Goal: Task Accomplishment & Management: Manage account settings

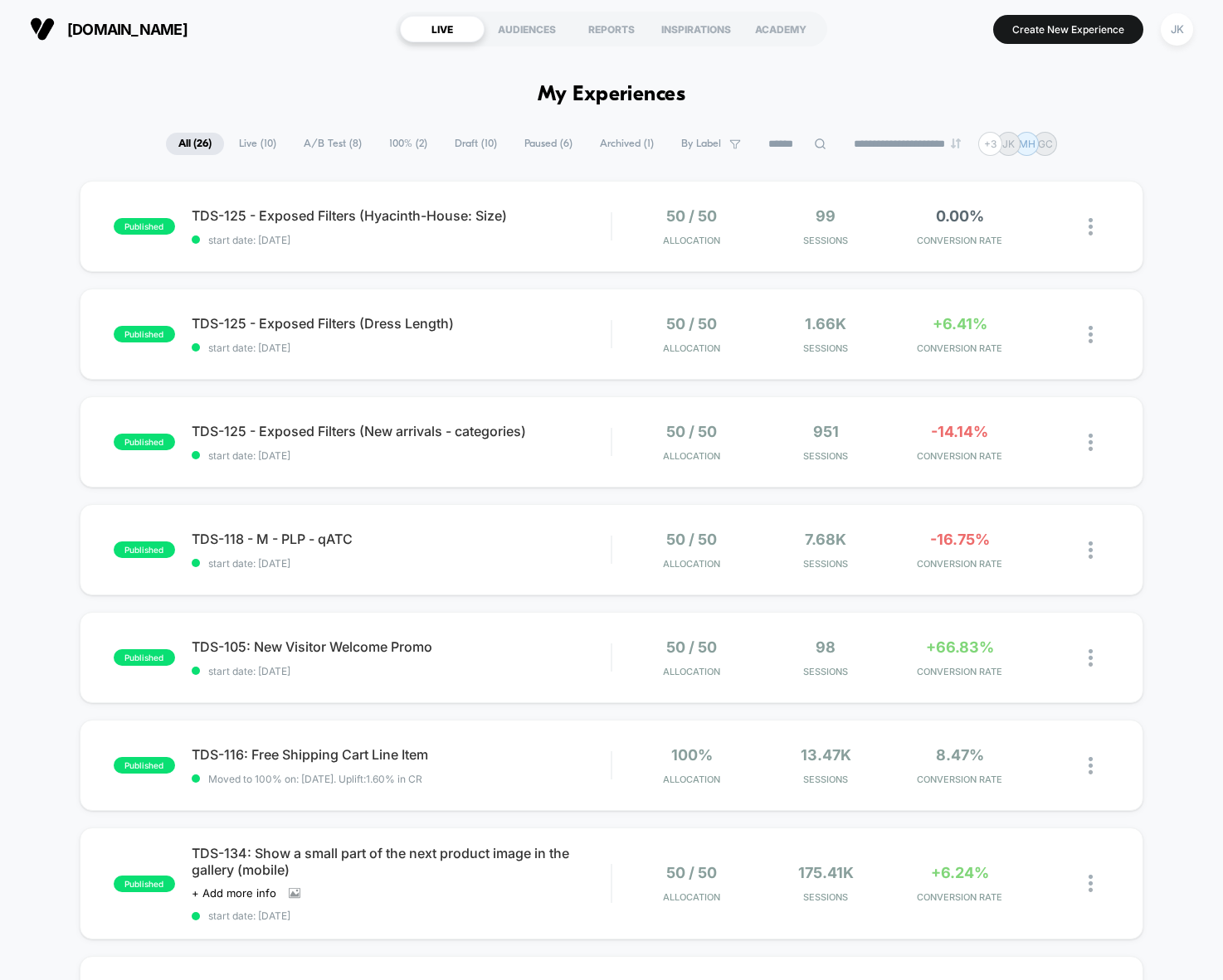
click at [814, 146] on icon at bounding box center [820, 143] width 12 height 12
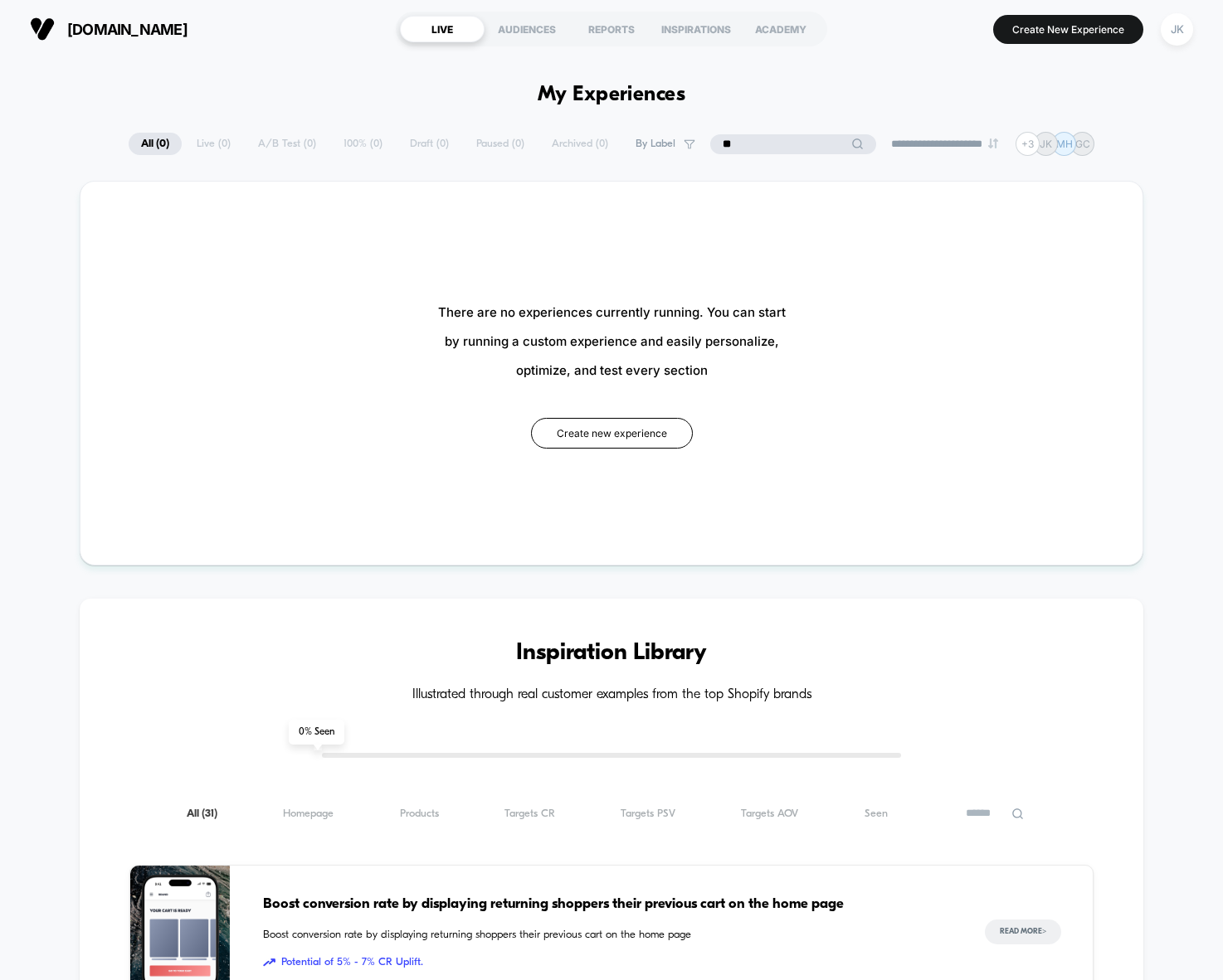
type input "*"
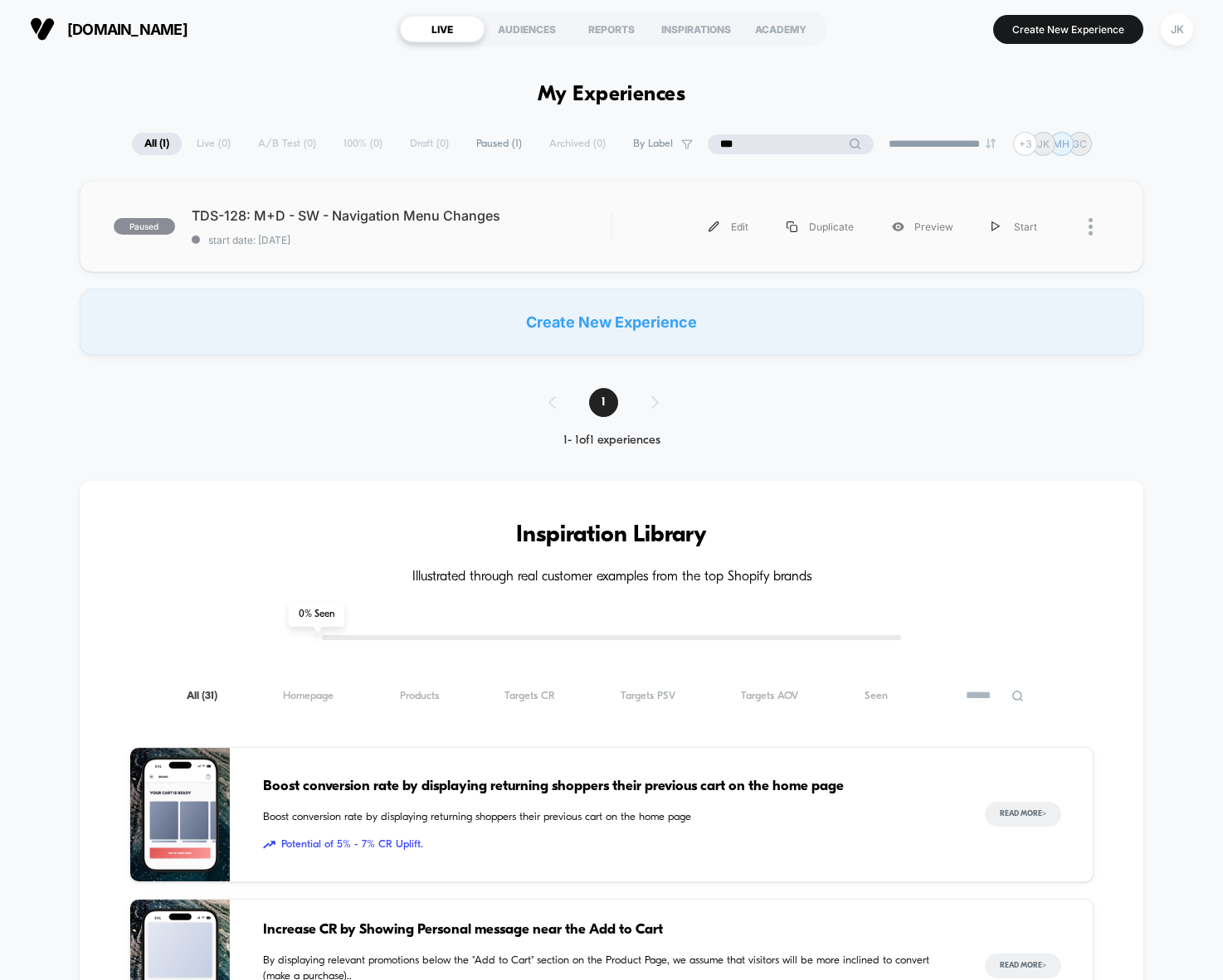
type input "***"
click at [556, 245] on span "start date: [DATE]" at bounding box center [402, 239] width 419 height 12
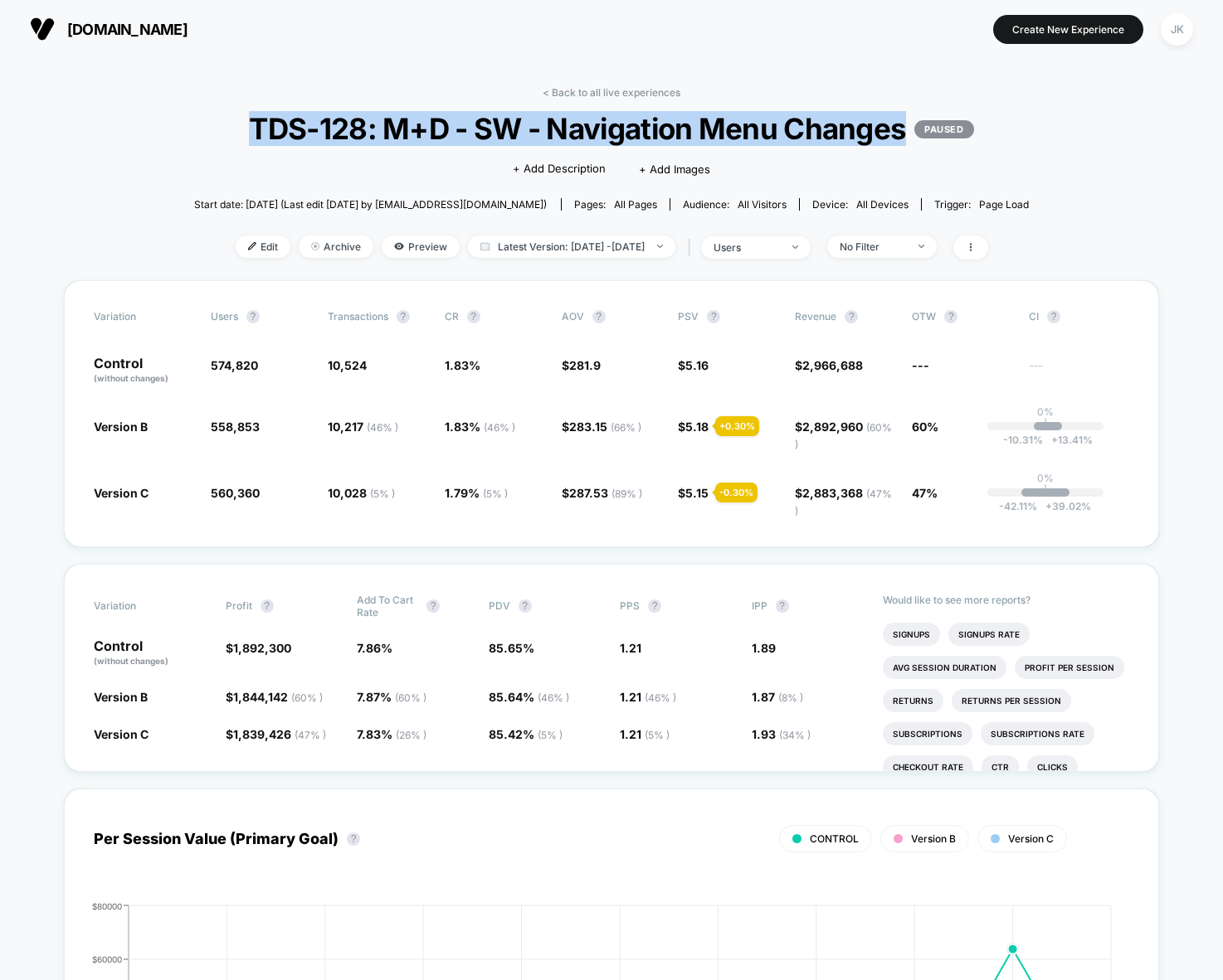
drag, startPoint x: 213, startPoint y: 135, endPoint x: 906, endPoint y: 138, distance: 693.0
click at [906, 138] on div "< Back to all live experiences TDS-128: M+D - SW - Navigation Menu Changes PAUS…" at bounding box center [611, 183] width 835 height 194
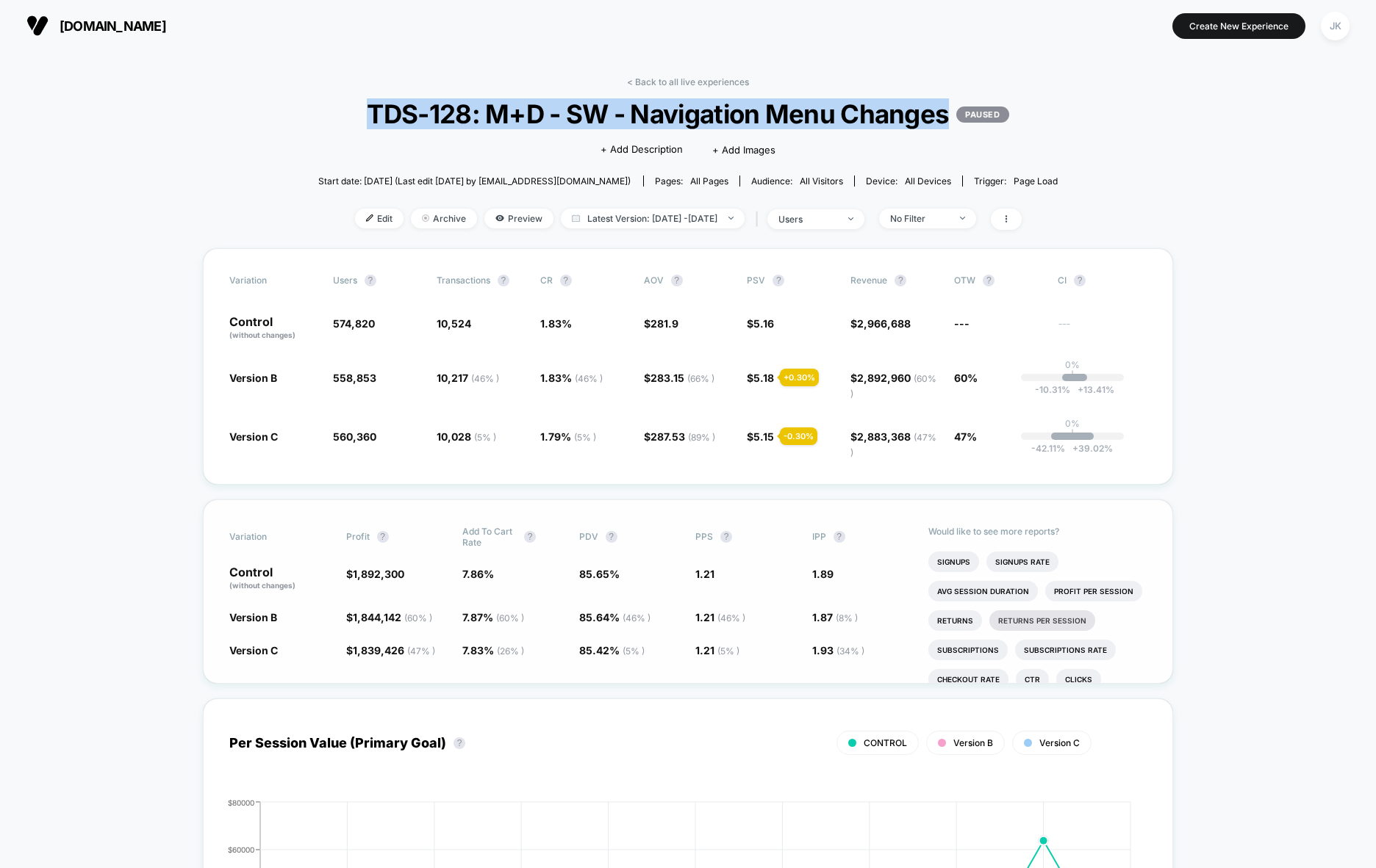
scroll to position [21, 0]
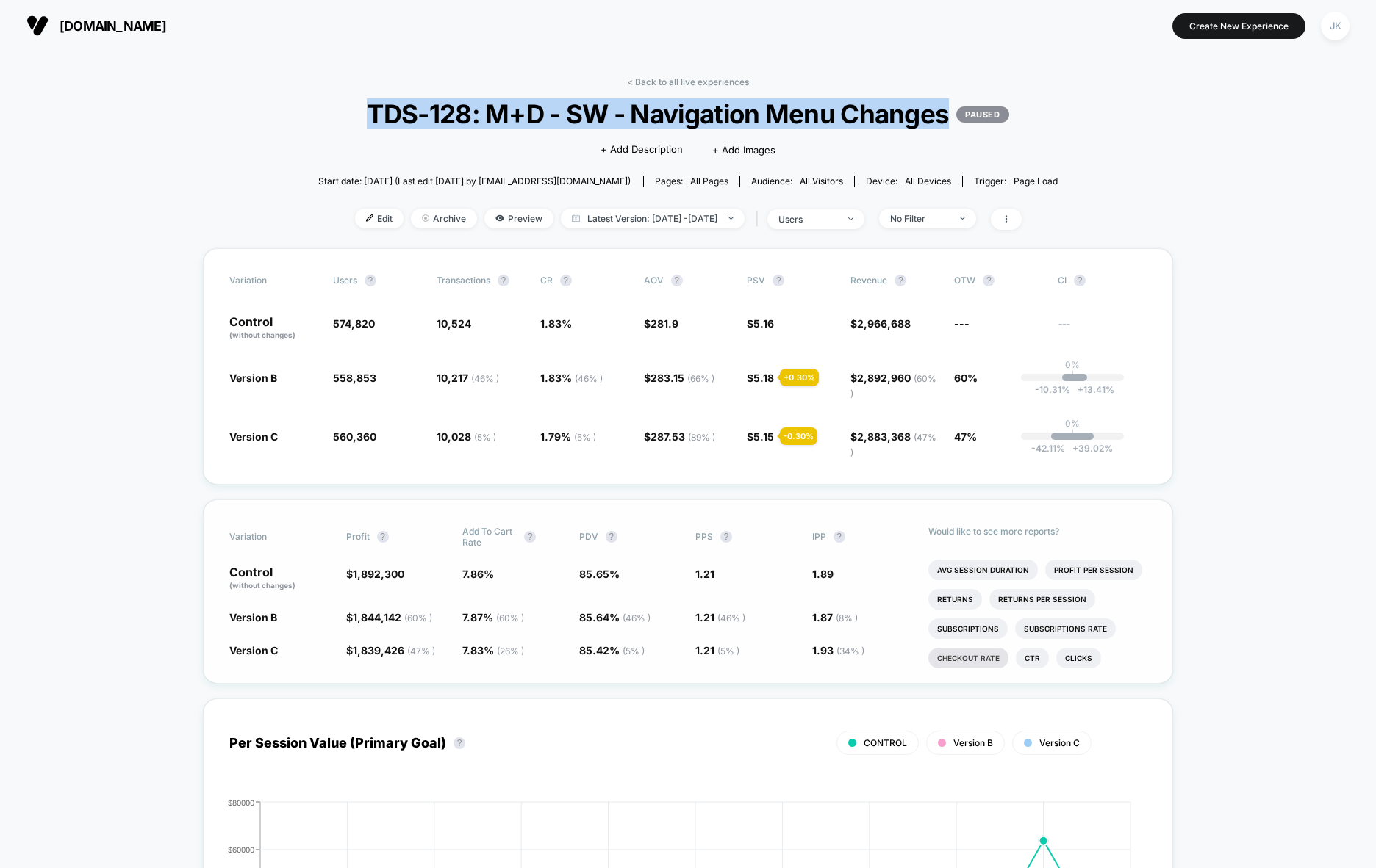
click at [969, 659] on li "Checkout Rate" at bounding box center [968, 658] width 80 height 20
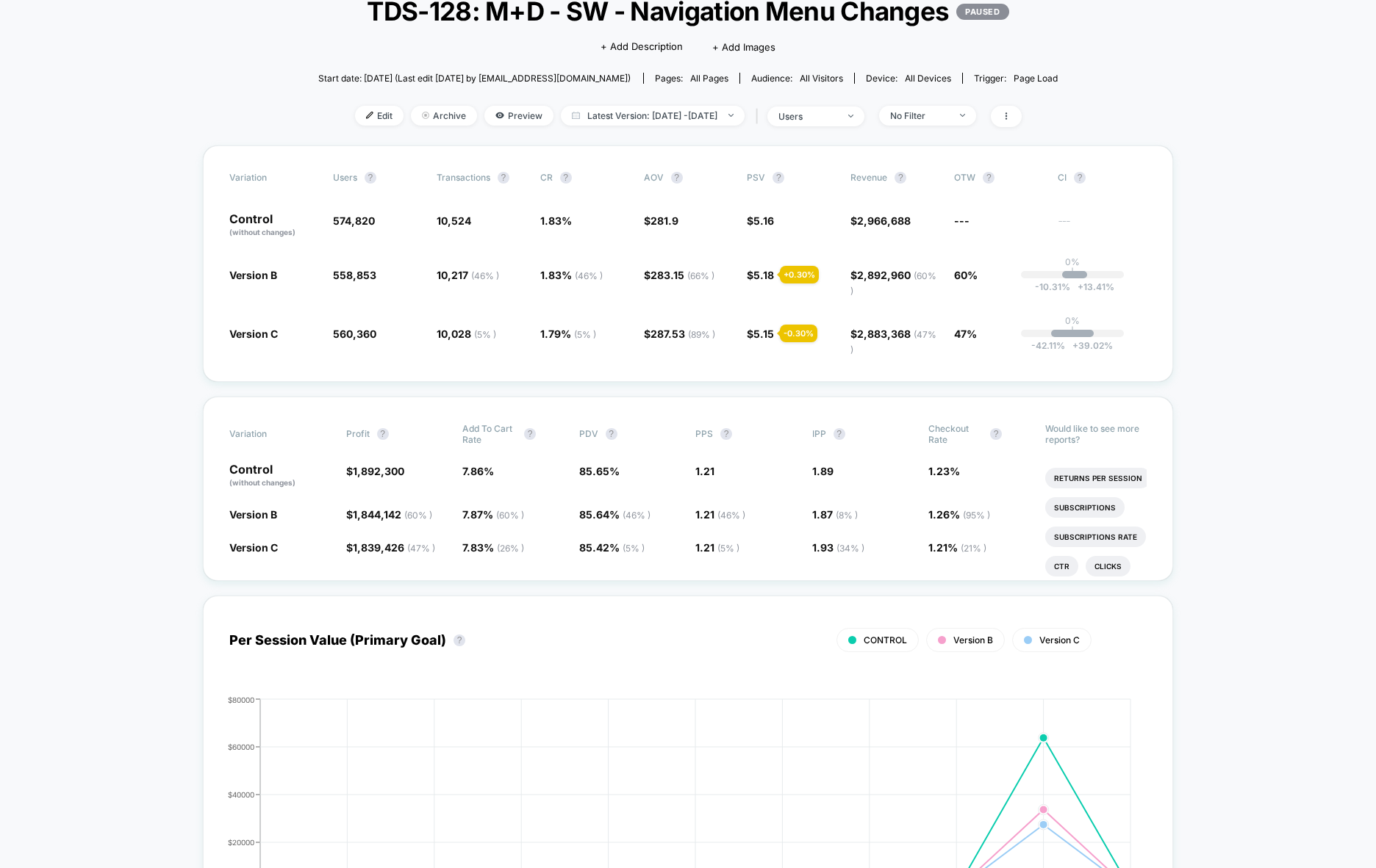
scroll to position [0, 0]
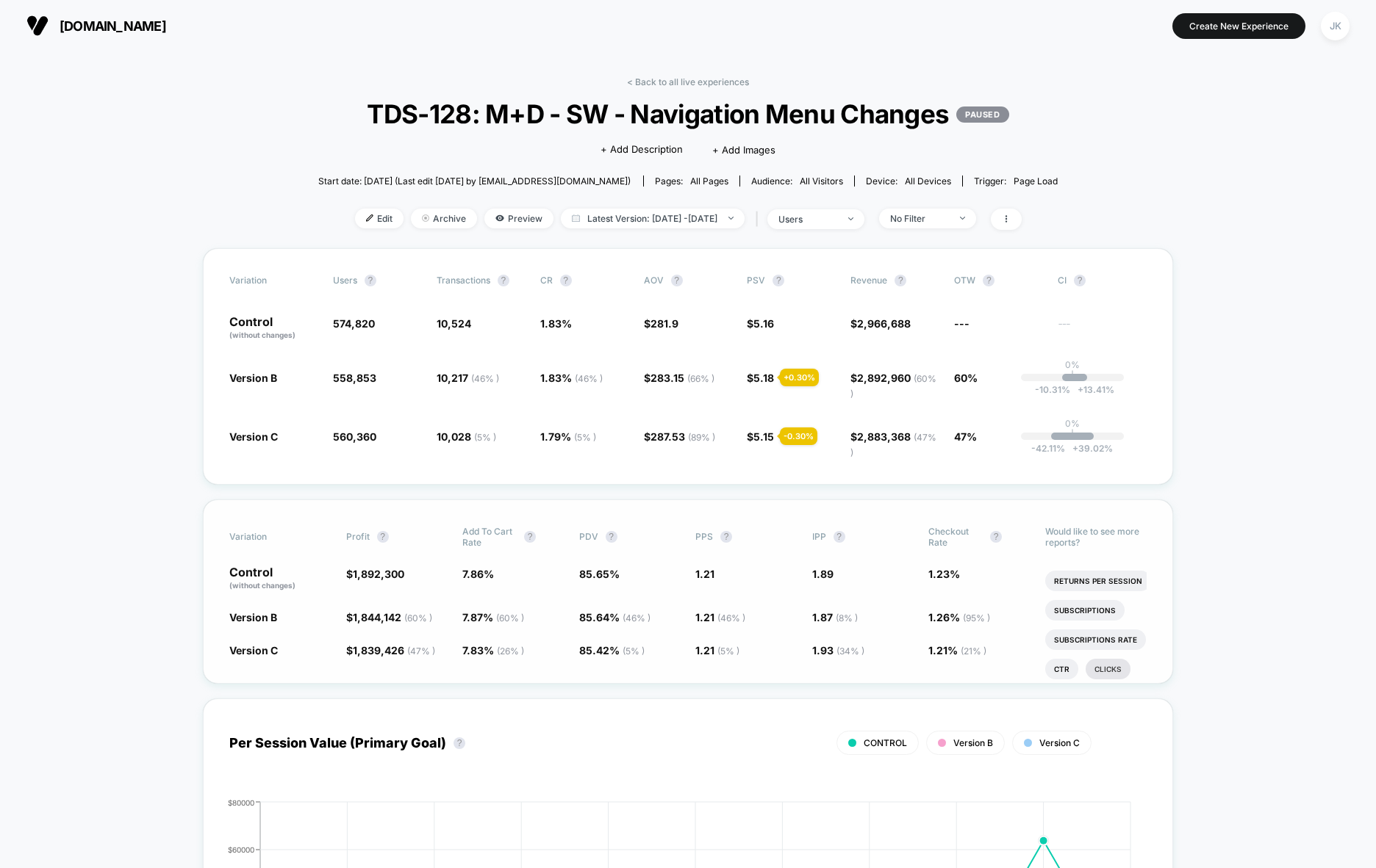
click at [1082, 669] on li "Clicks" at bounding box center [1108, 669] width 45 height 20
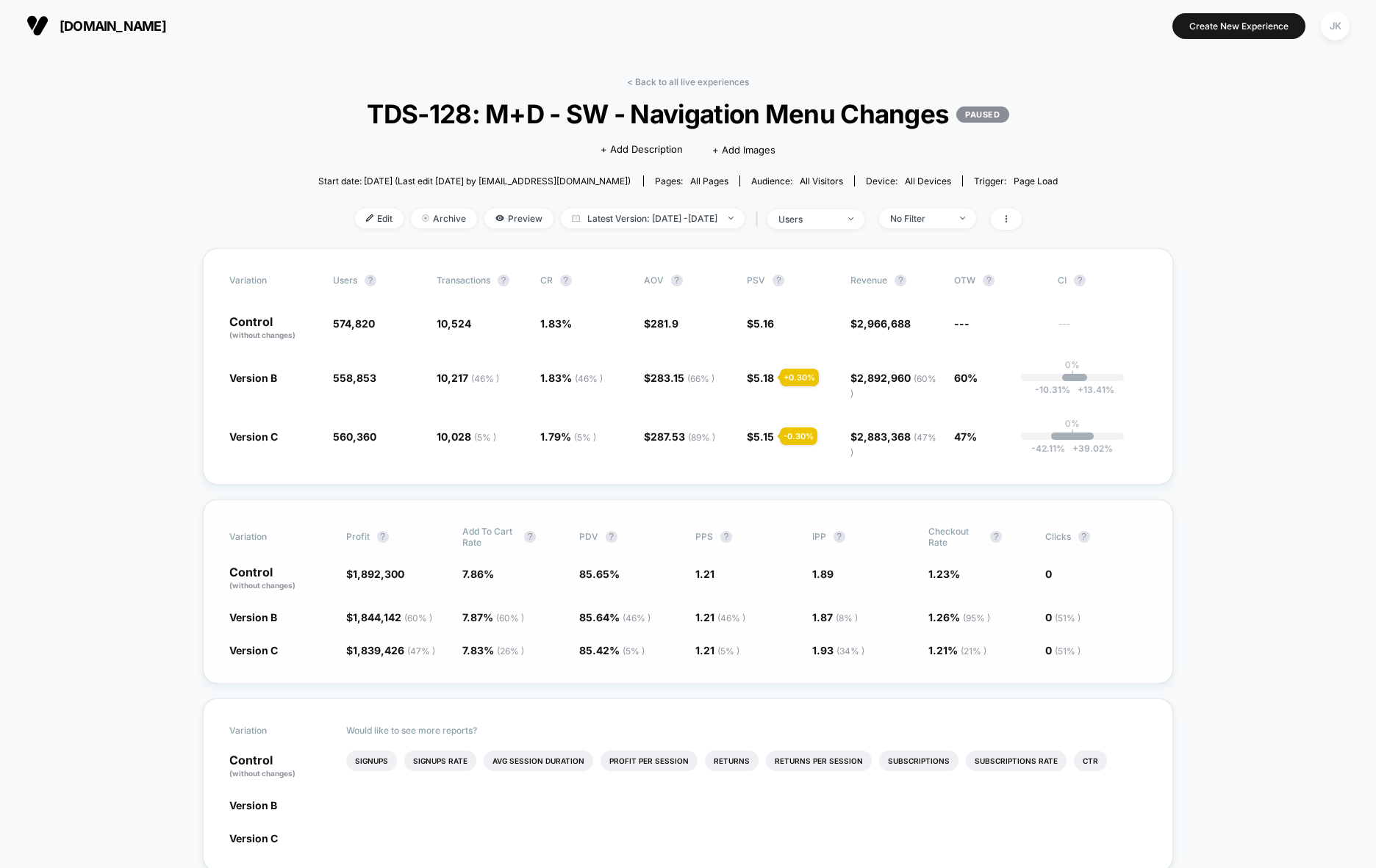
click at [1075, 534] on span "Clicks ?" at bounding box center [1085, 537] width 81 height 22
click at [1082, 537] on button "?" at bounding box center [1084, 537] width 11 height 11
click at [1055, 537] on span "Clicks" at bounding box center [1057, 536] width 25 height 11
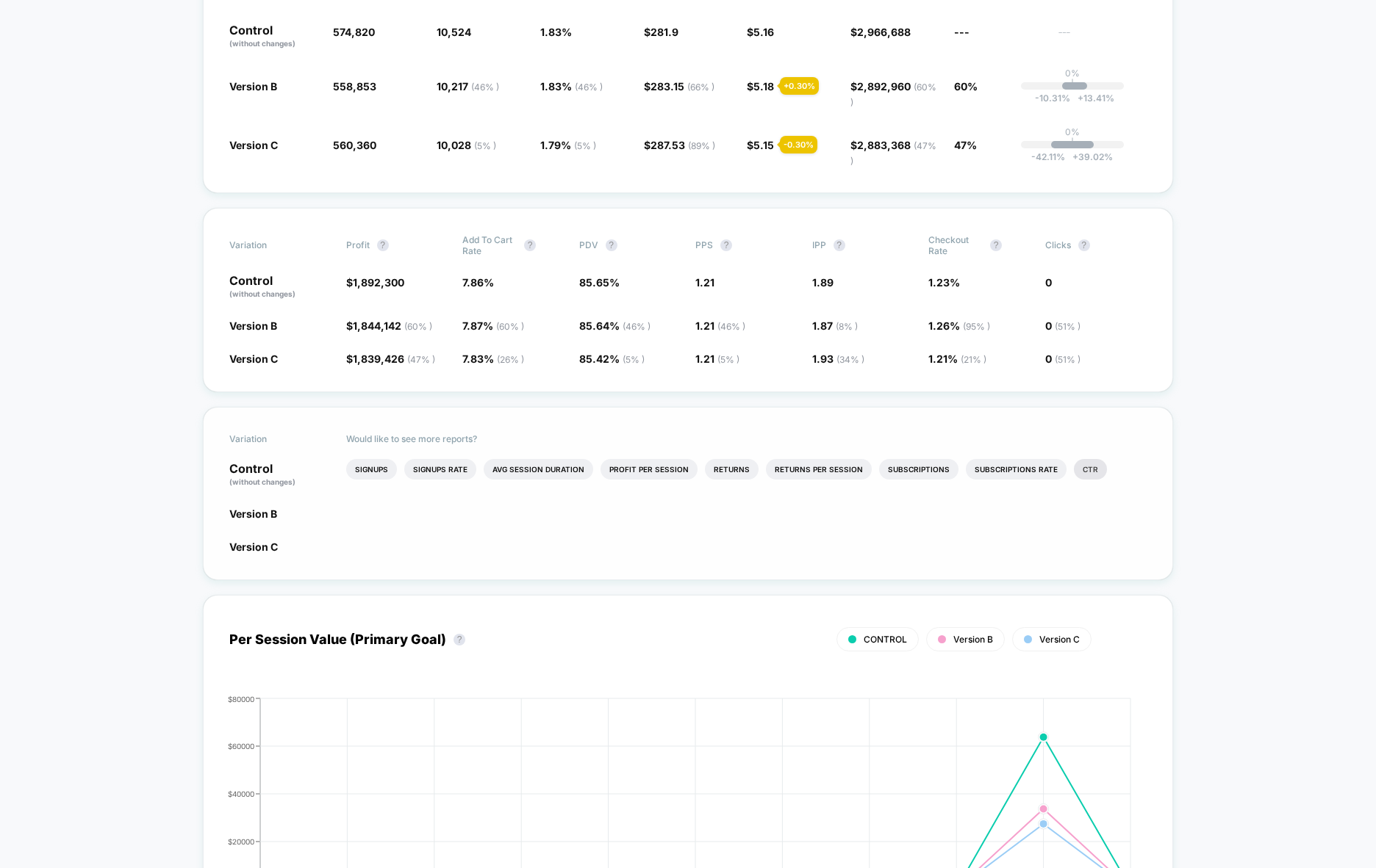
click at [1073, 472] on li "Ctr" at bounding box center [1090, 469] width 33 height 20
click at [745, 472] on li "Profit Per Session" at bounding box center [764, 469] width 97 height 20
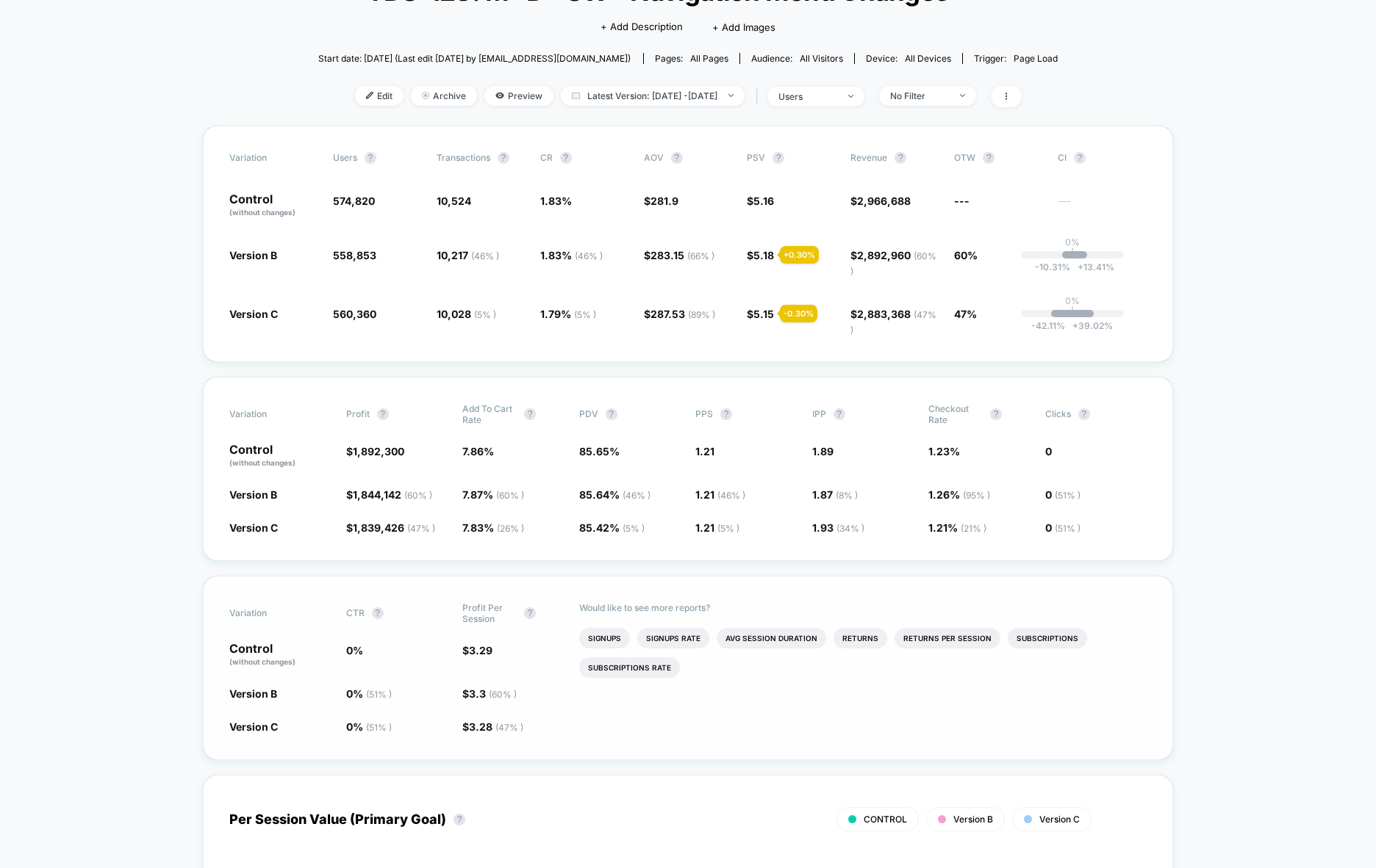
scroll to position [69, 0]
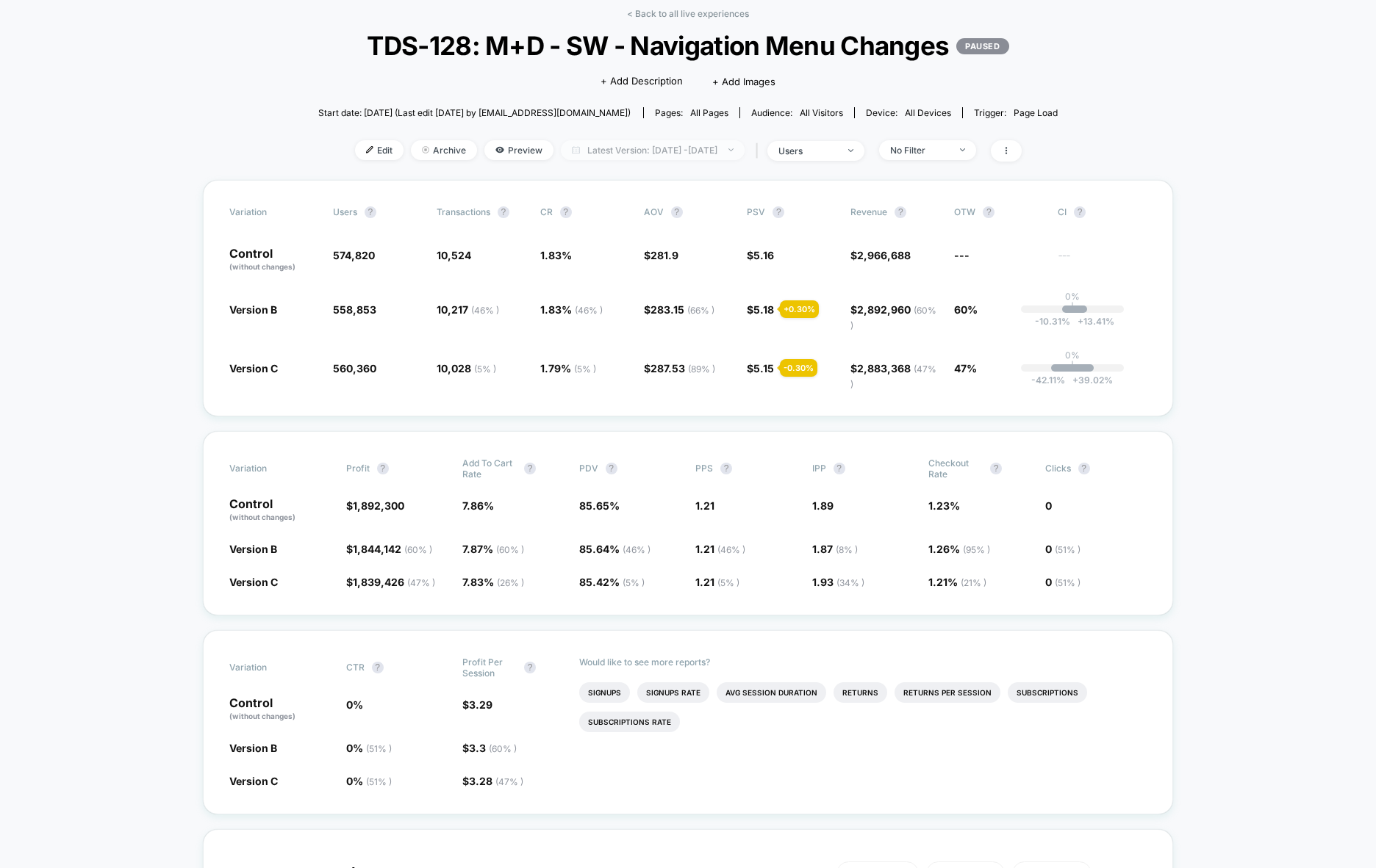
click at [598, 154] on span "Latest Version: Aug 25, 2025 - Sep 16, 2025" at bounding box center [652, 150] width 184 height 20
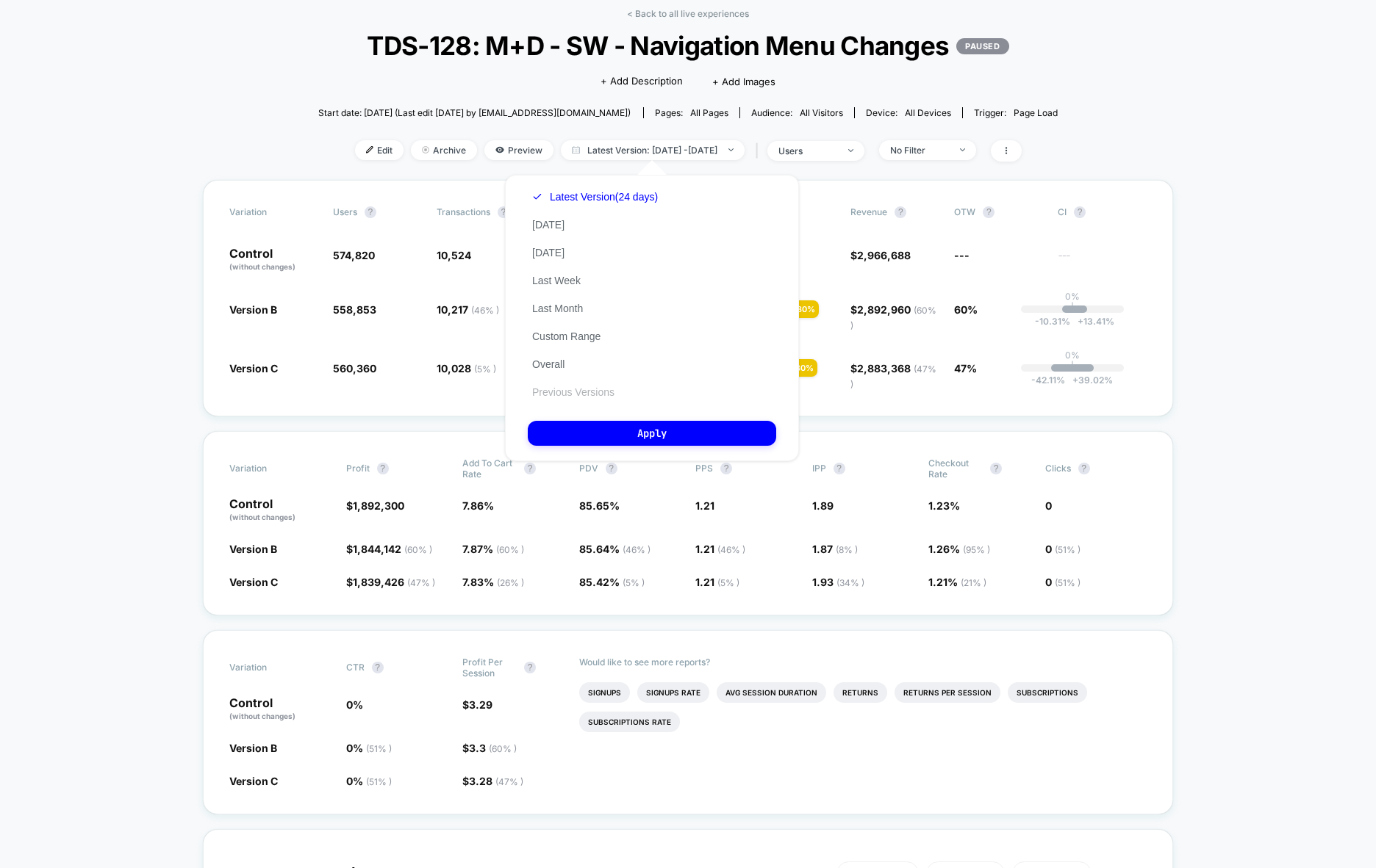
click at [593, 391] on button "Previous Versions" at bounding box center [572, 392] width 91 height 13
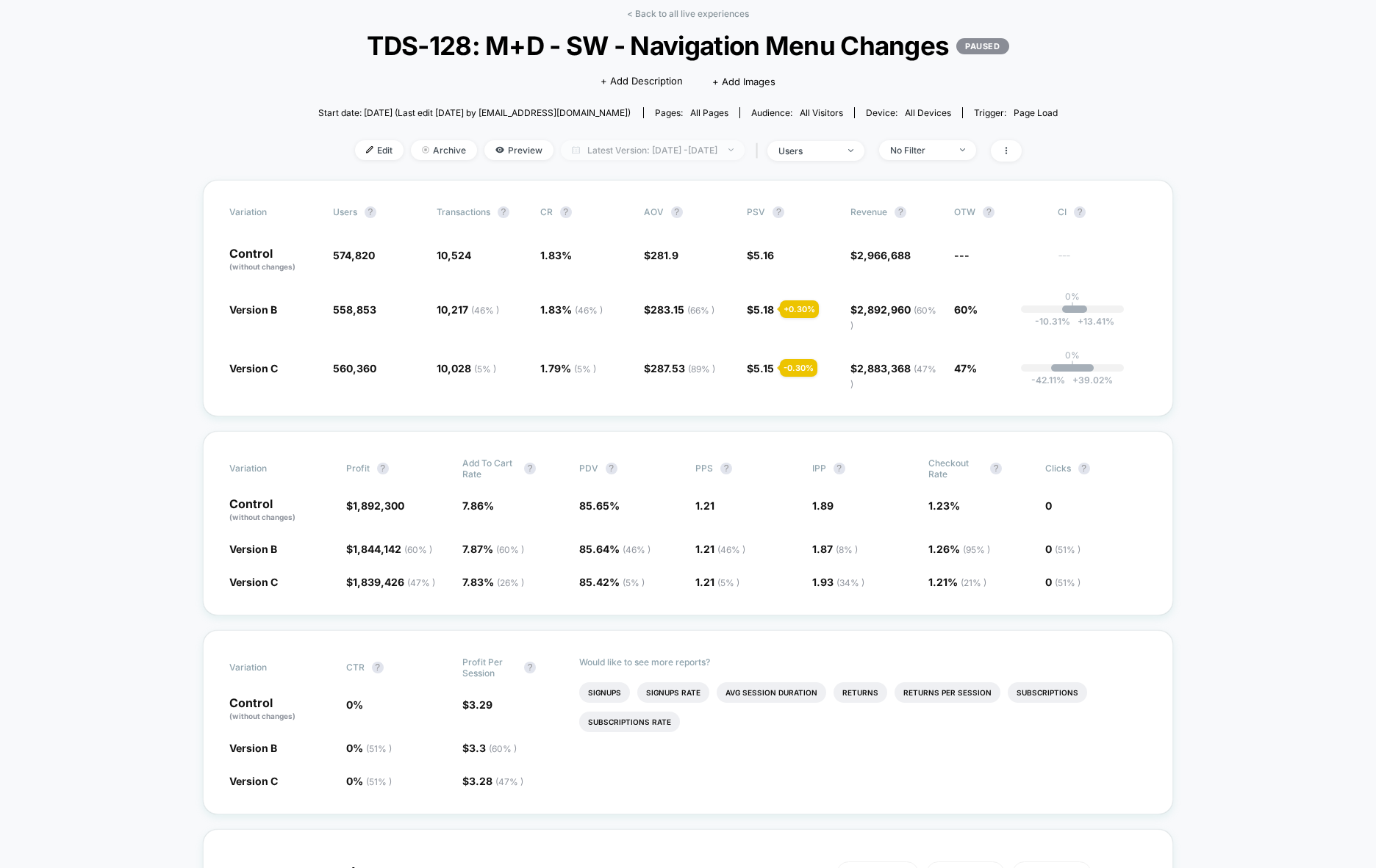
click at [681, 141] on span "Latest Version: Aug 25, 2025 - Sep 16, 2025" at bounding box center [652, 150] width 184 height 20
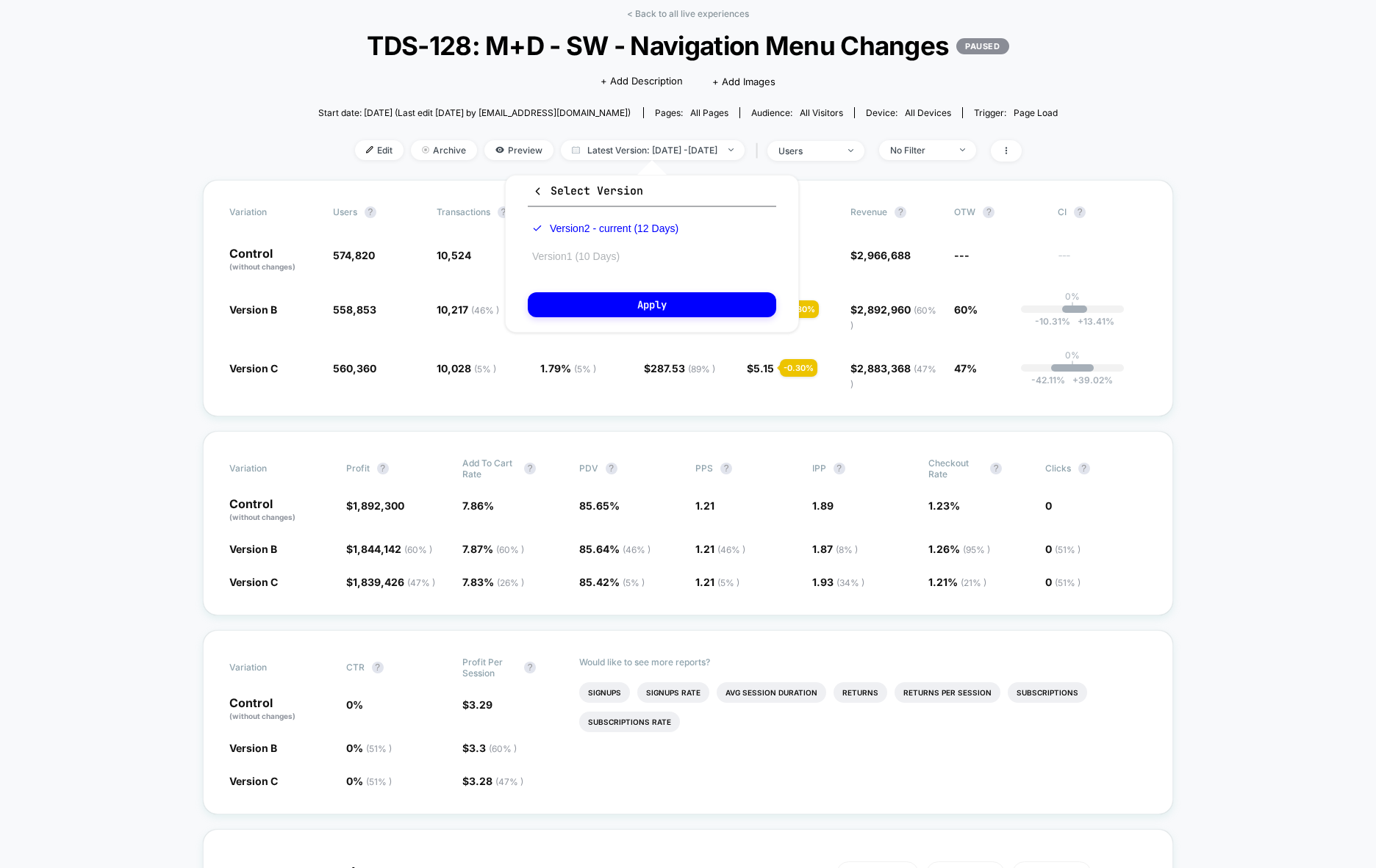
click at [585, 257] on button "Version 1 (10 Days)" at bounding box center [576, 257] width 96 height 13
click at [716, 315] on button "Apply" at bounding box center [652, 305] width 249 height 25
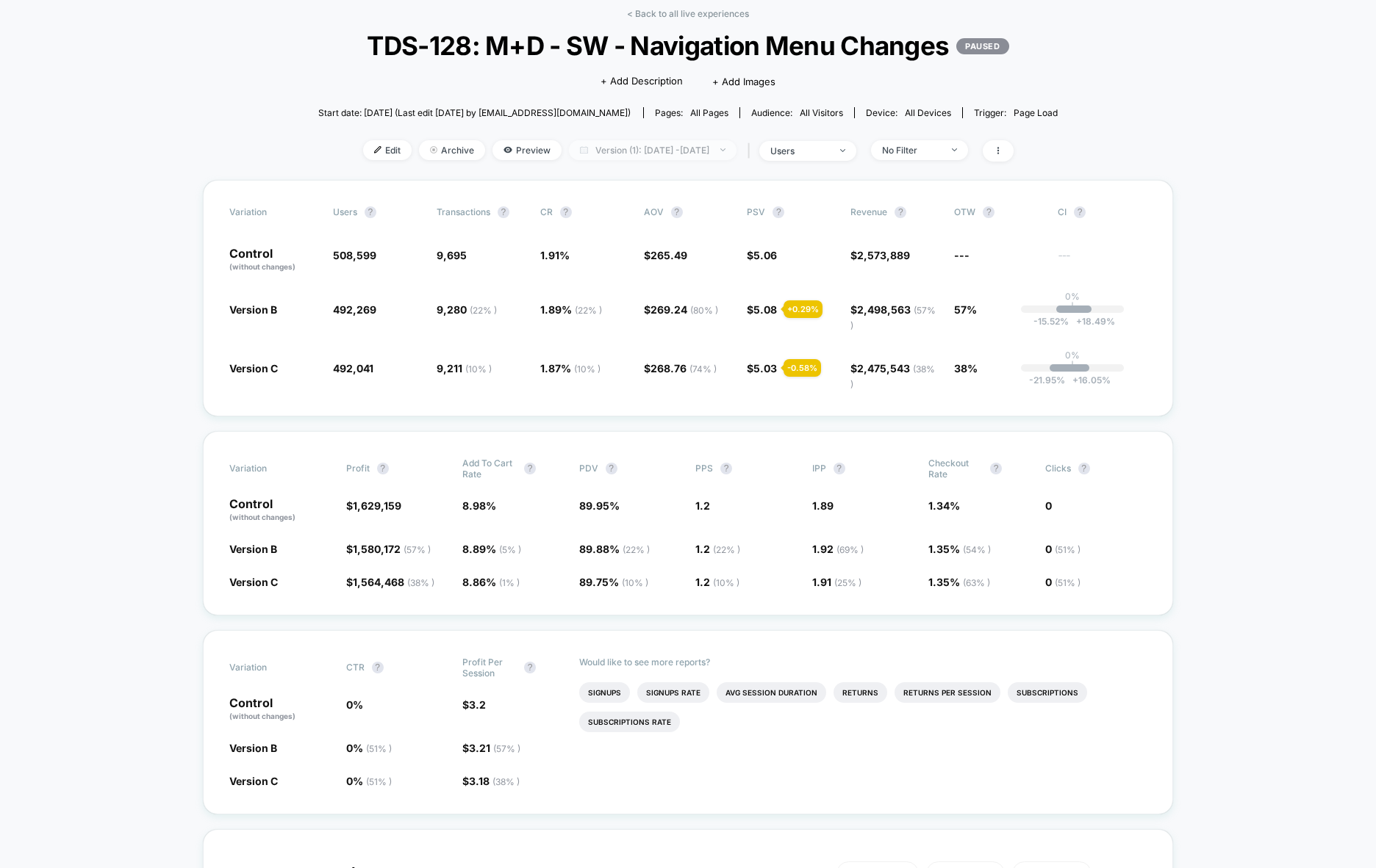
click at [642, 160] on span "Version (1): Aug 11, 2025 - Sep 16, 2025" at bounding box center [652, 150] width 168 height 20
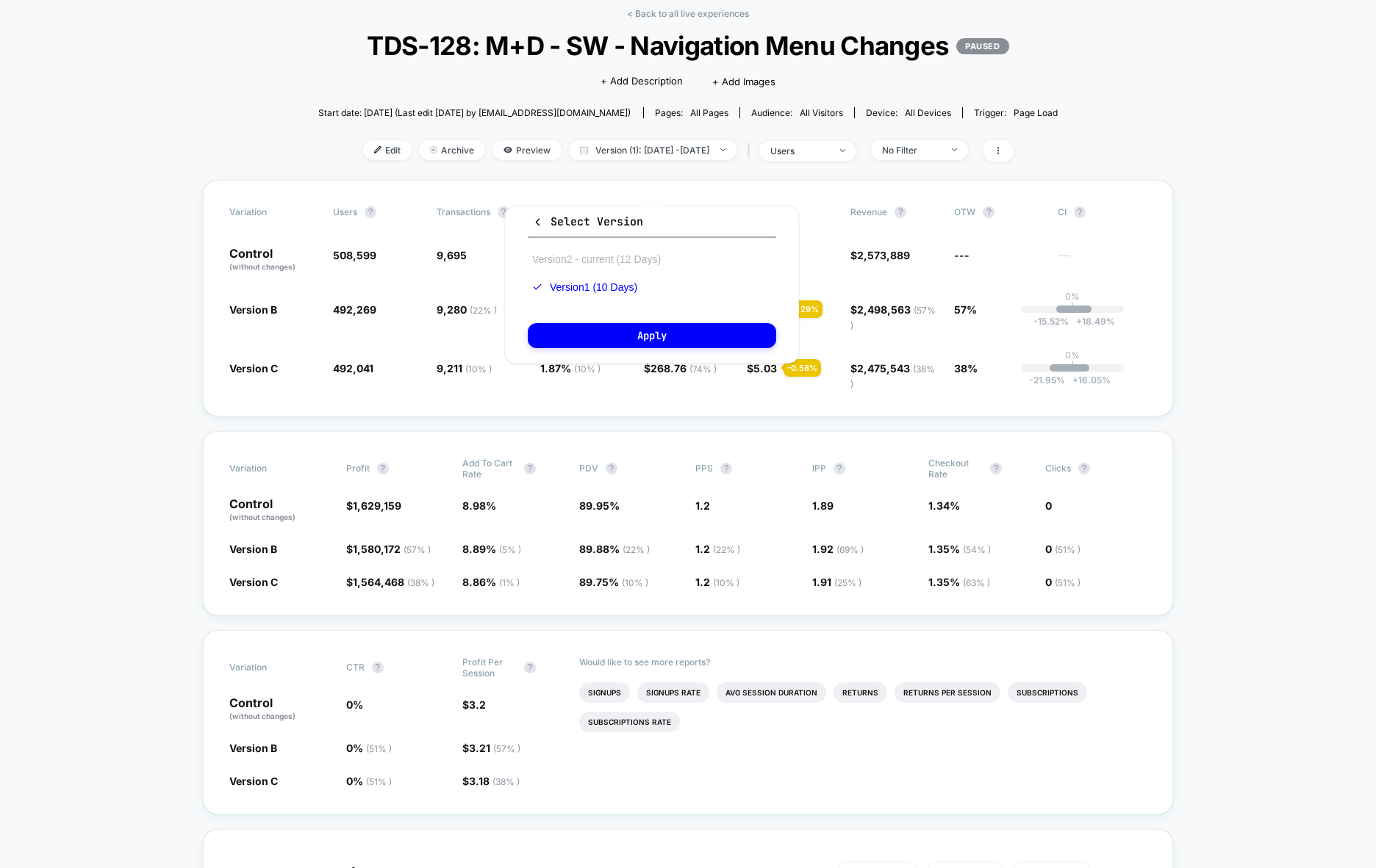
click at [614, 263] on button "Version 2 - current (12 Days)" at bounding box center [596, 259] width 137 height 13
click at [616, 330] on button "Apply" at bounding box center [652, 336] width 249 height 25
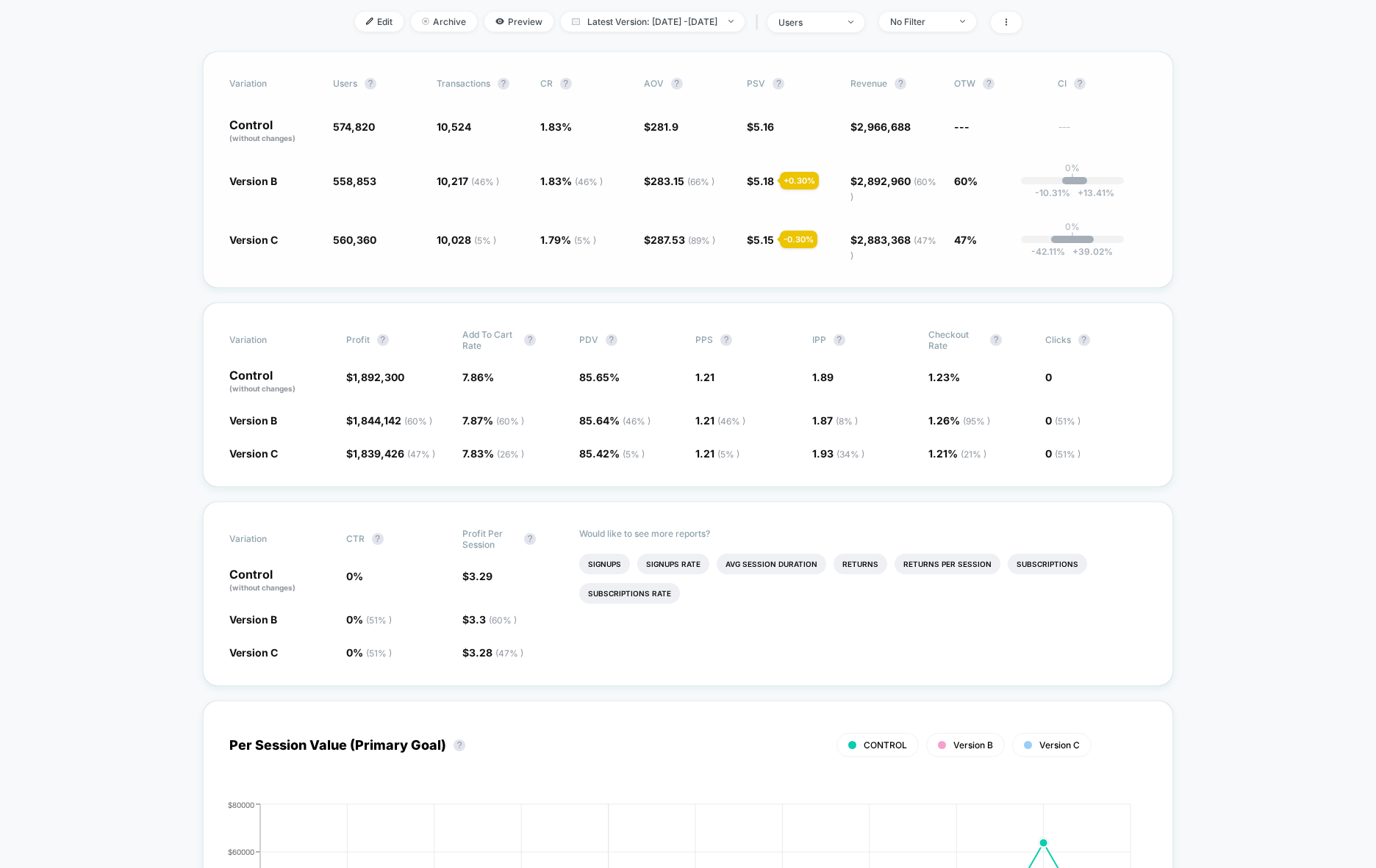
scroll to position [101, 0]
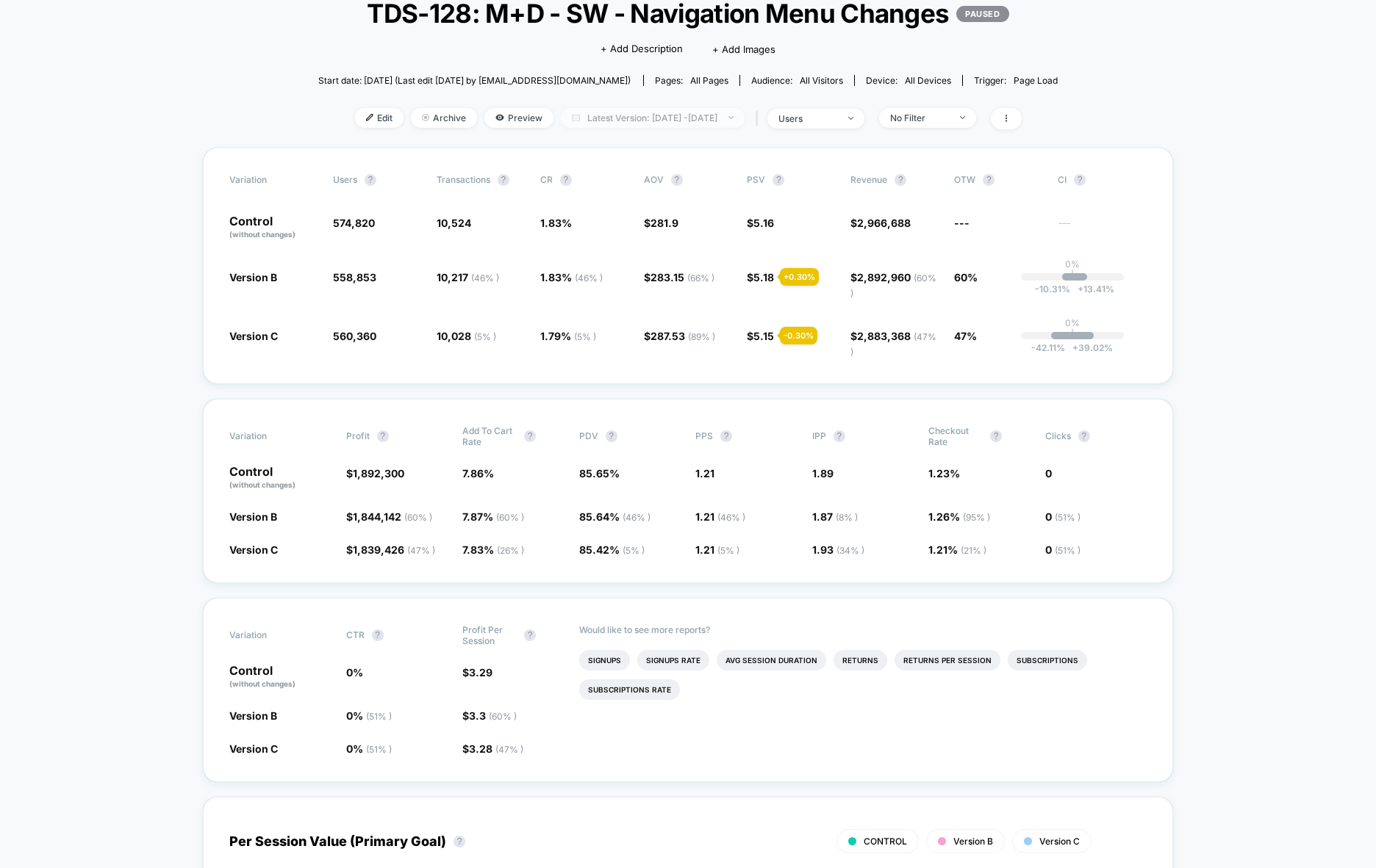
click at [596, 117] on span "Latest Version: Aug 24, 2025 - Sep 4, 2025" at bounding box center [652, 118] width 184 height 20
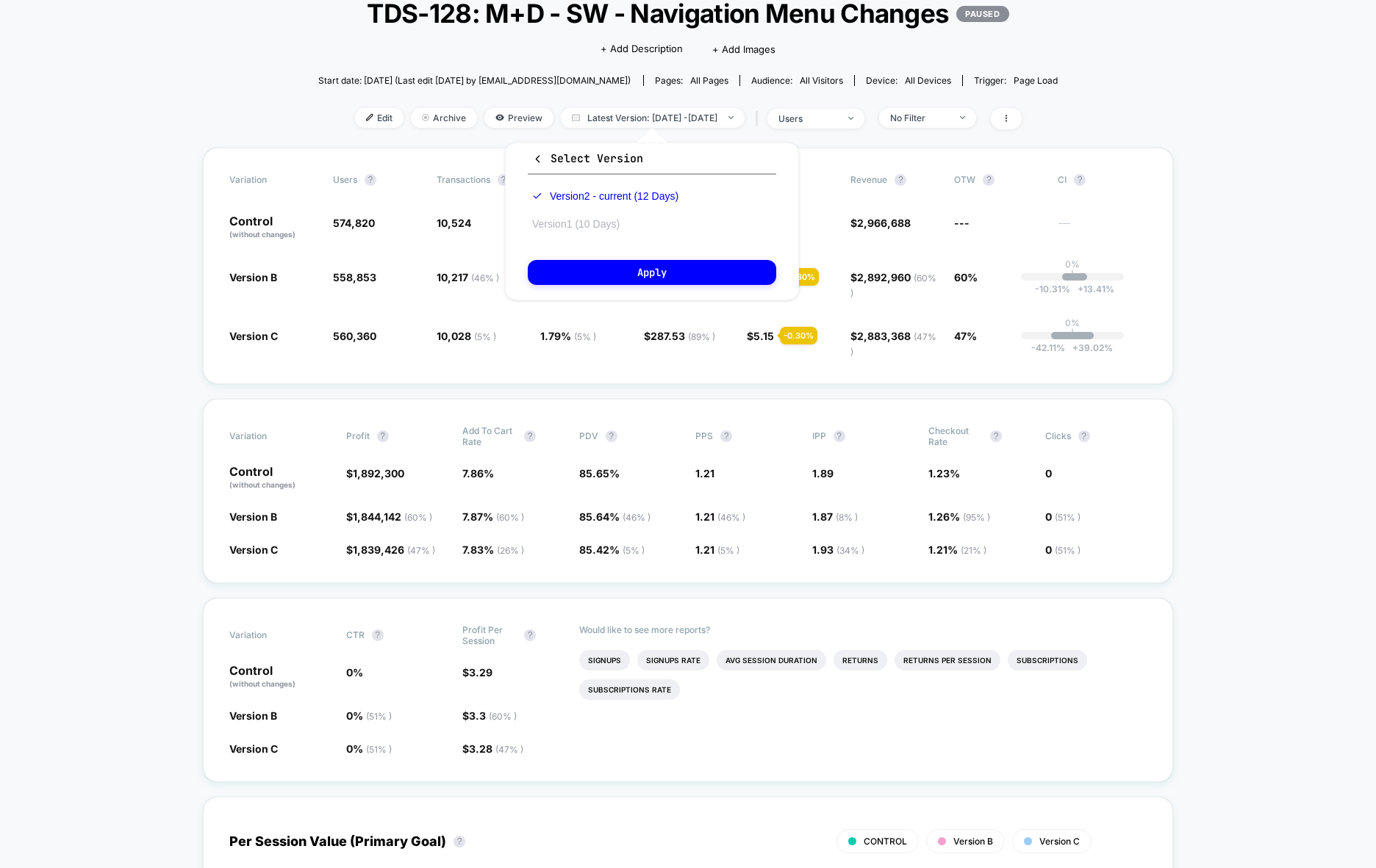
click at [580, 228] on button "Version 1 (10 Days)" at bounding box center [576, 224] width 96 height 13
click at [603, 270] on button "Apply" at bounding box center [652, 272] width 249 height 25
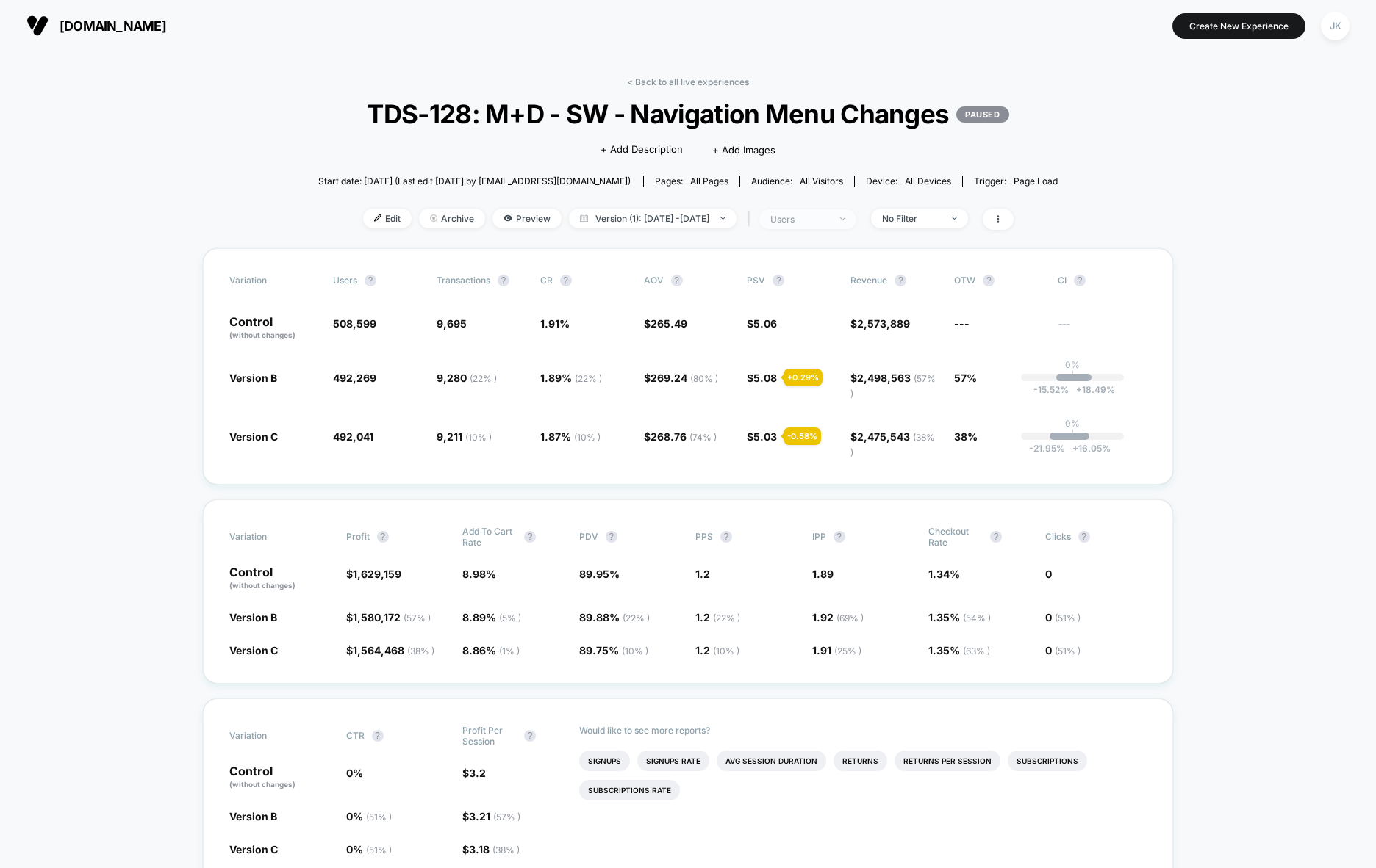
click at [829, 225] on div "users" at bounding box center [800, 219] width 59 height 11
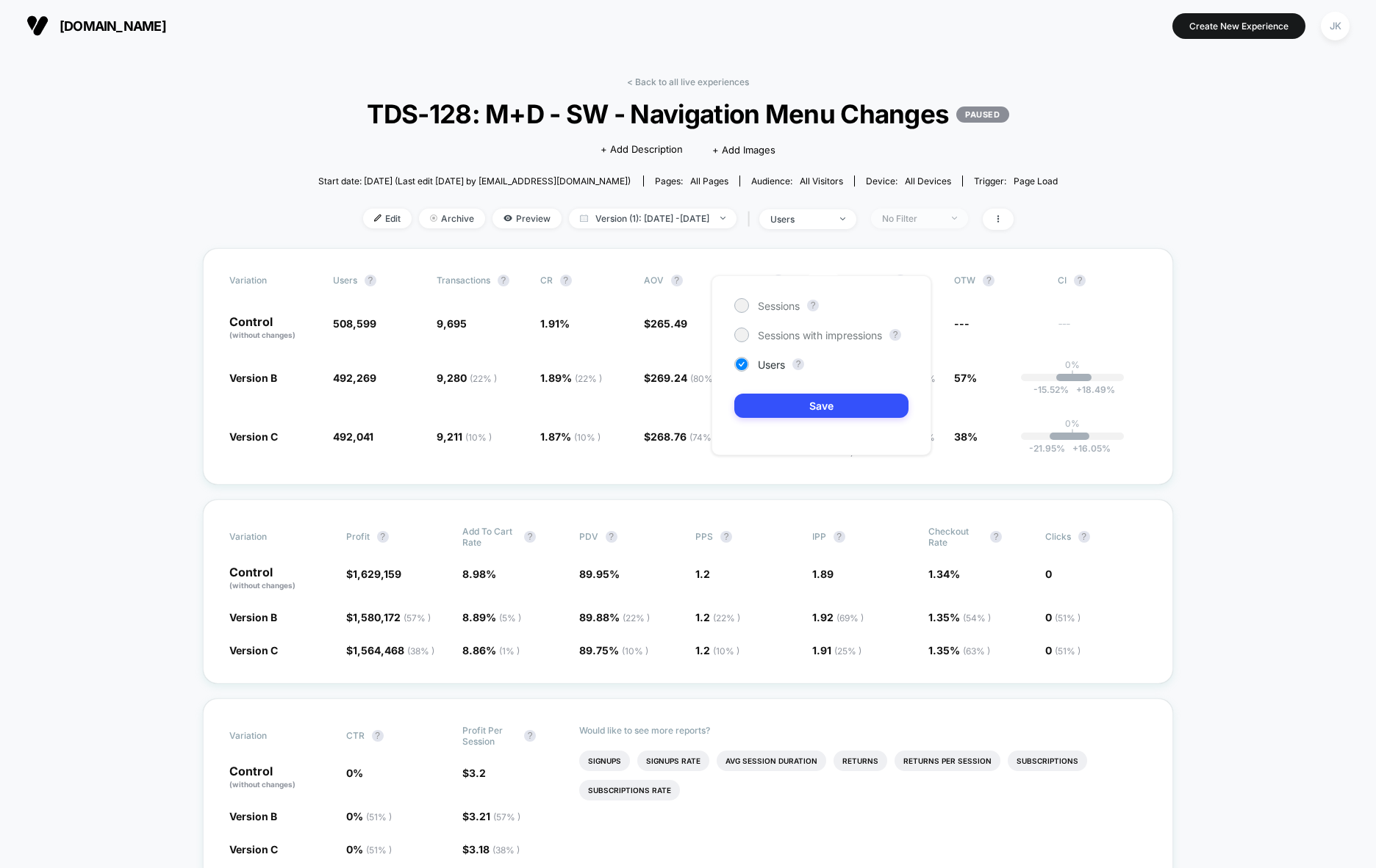
click at [941, 224] on div "No Filter" at bounding box center [912, 218] width 59 height 11
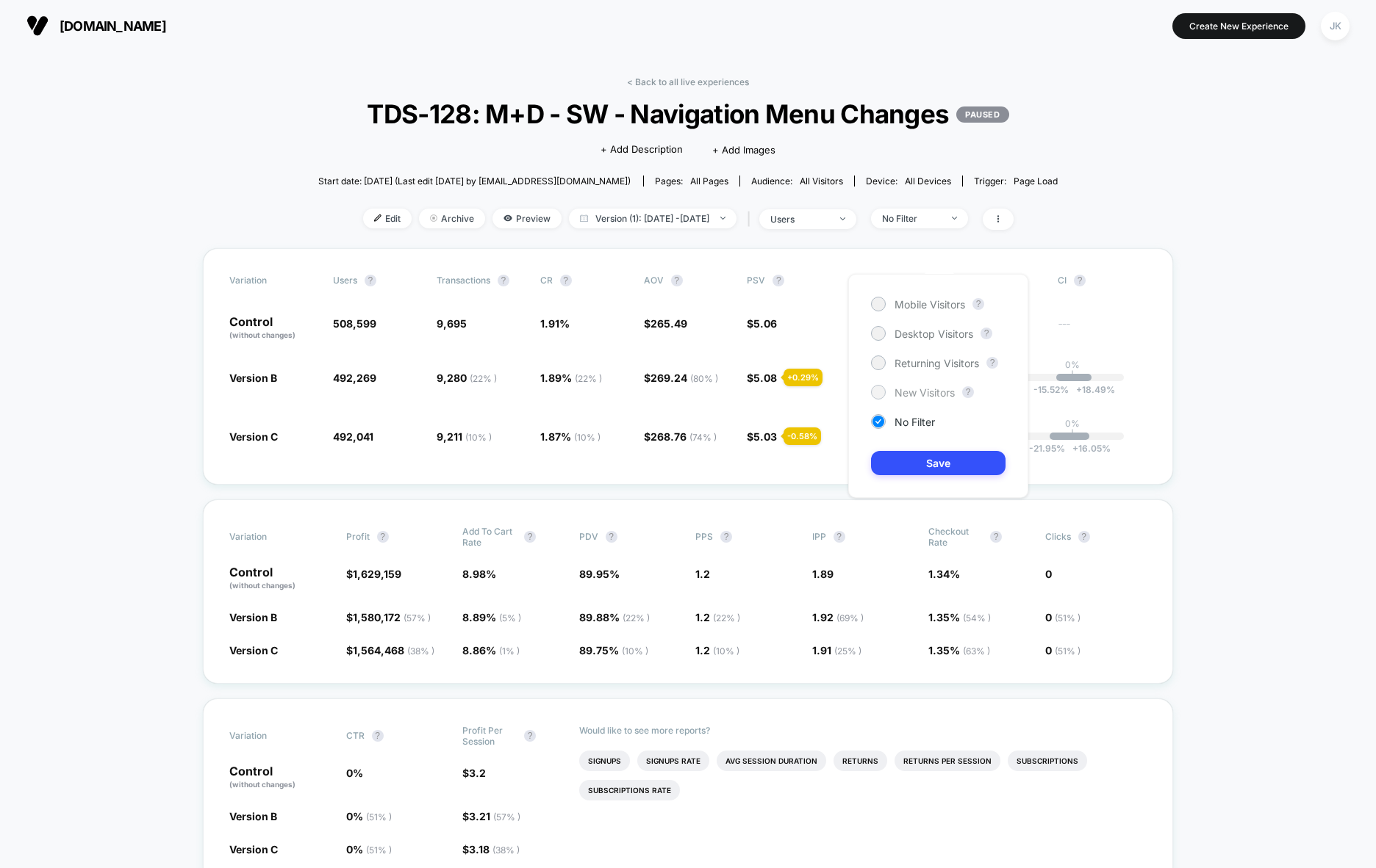
click at [934, 393] on span "New Visitors" at bounding box center [925, 392] width 61 height 12
click at [952, 465] on button "Save" at bounding box center [938, 463] width 134 height 25
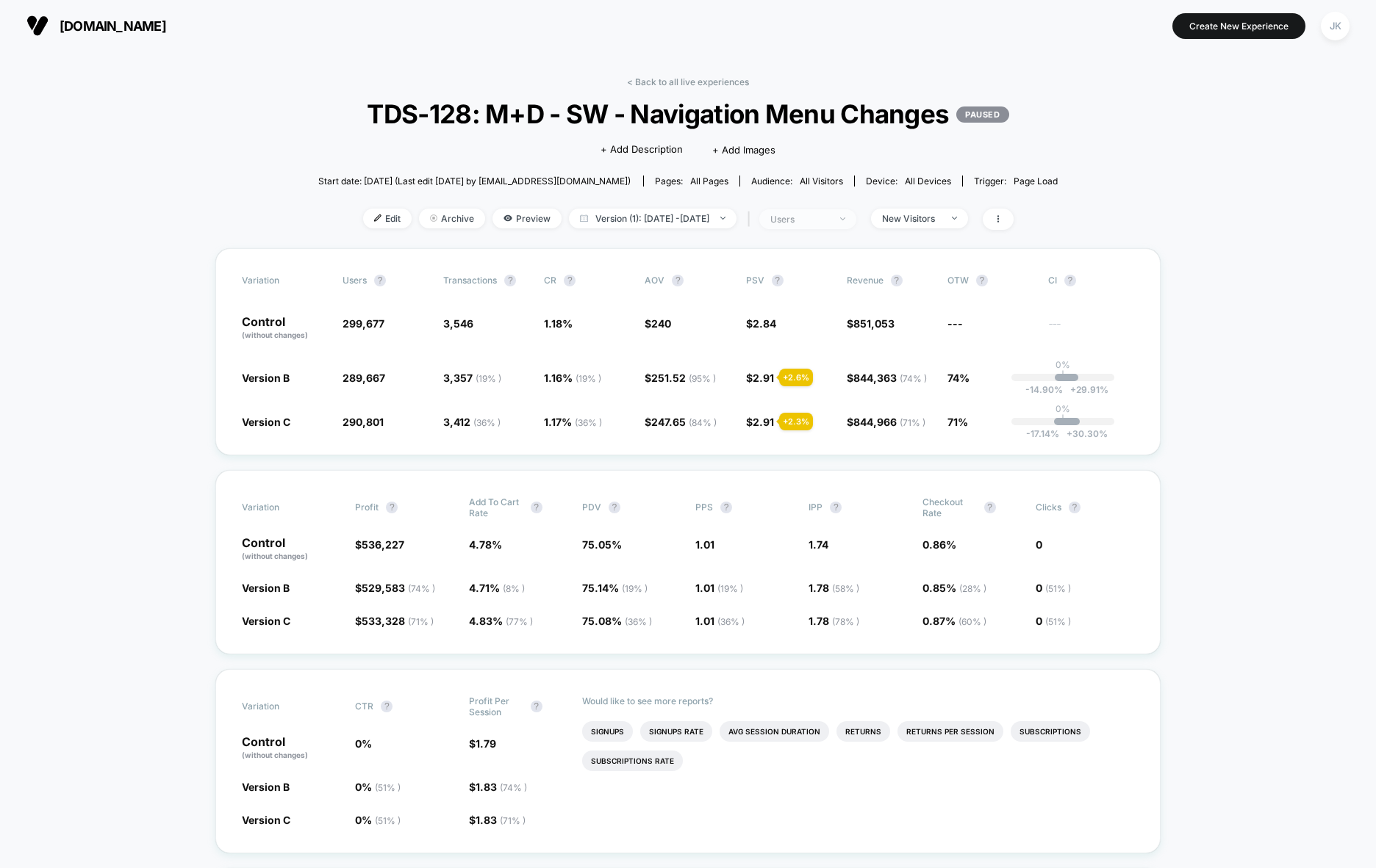
click at [829, 225] on div "users" at bounding box center [800, 219] width 59 height 11
click at [935, 224] on div "New Visitors" at bounding box center [912, 218] width 59 height 11
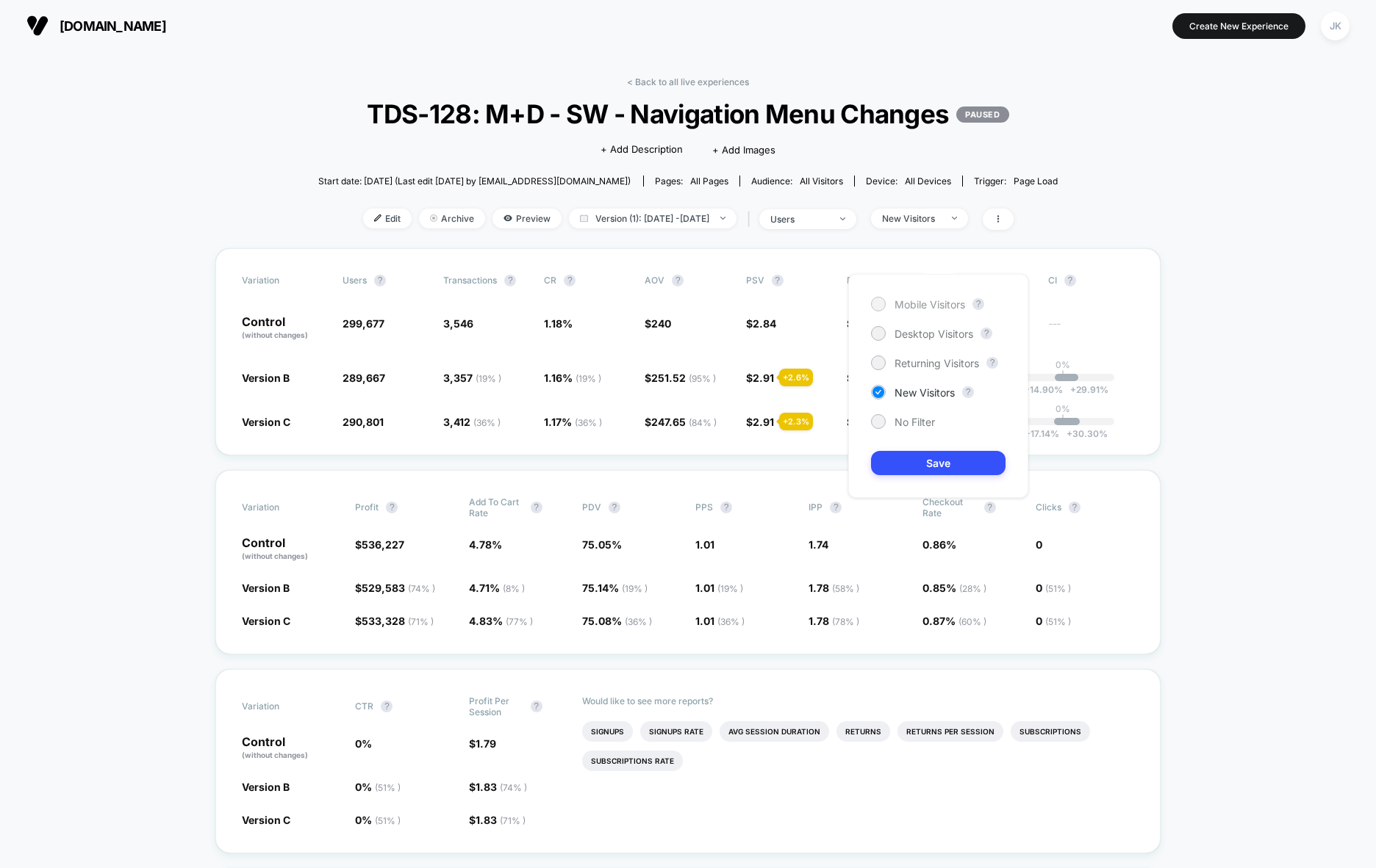
click at [912, 303] on span "Mobile Visitors" at bounding box center [930, 304] width 70 height 12
click at [939, 464] on button "Save" at bounding box center [938, 463] width 134 height 25
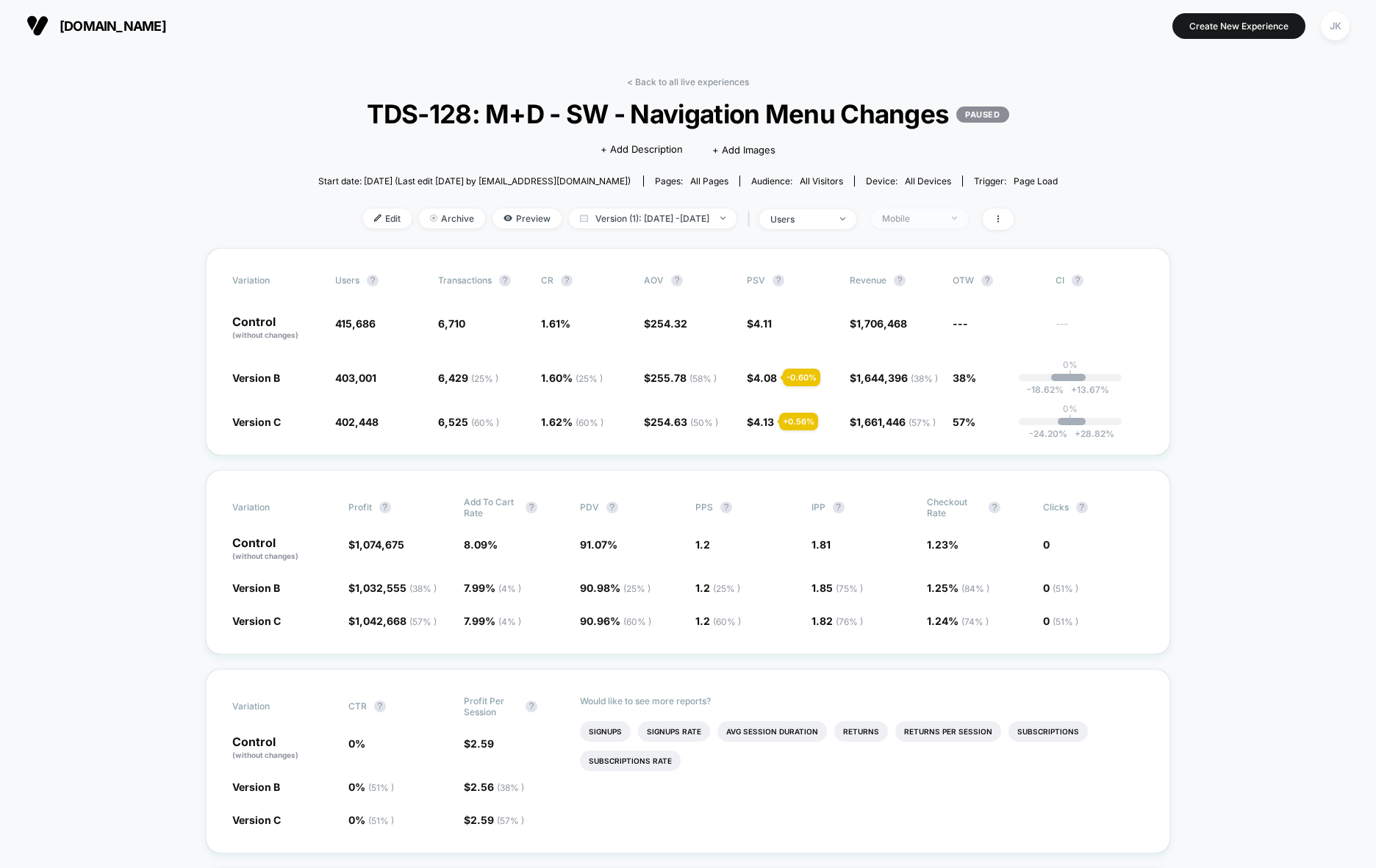
click at [923, 229] on span "Mobile" at bounding box center [919, 218] width 97 height 20
click at [926, 358] on span "Returning Visitors" at bounding box center [936, 363] width 84 height 12
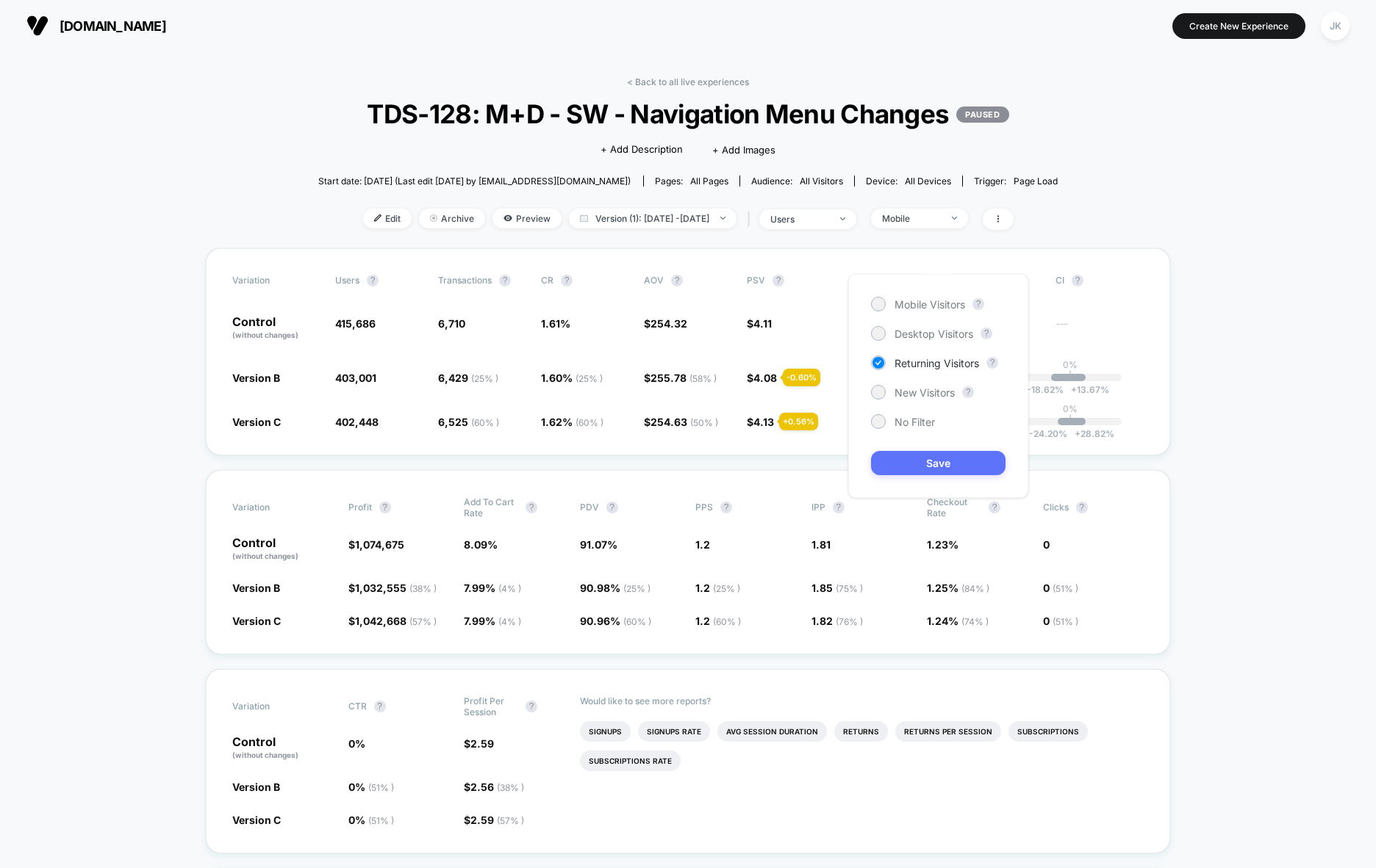
click at [921, 461] on button "Save" at bounding box center [938, 463] width 134 height 25
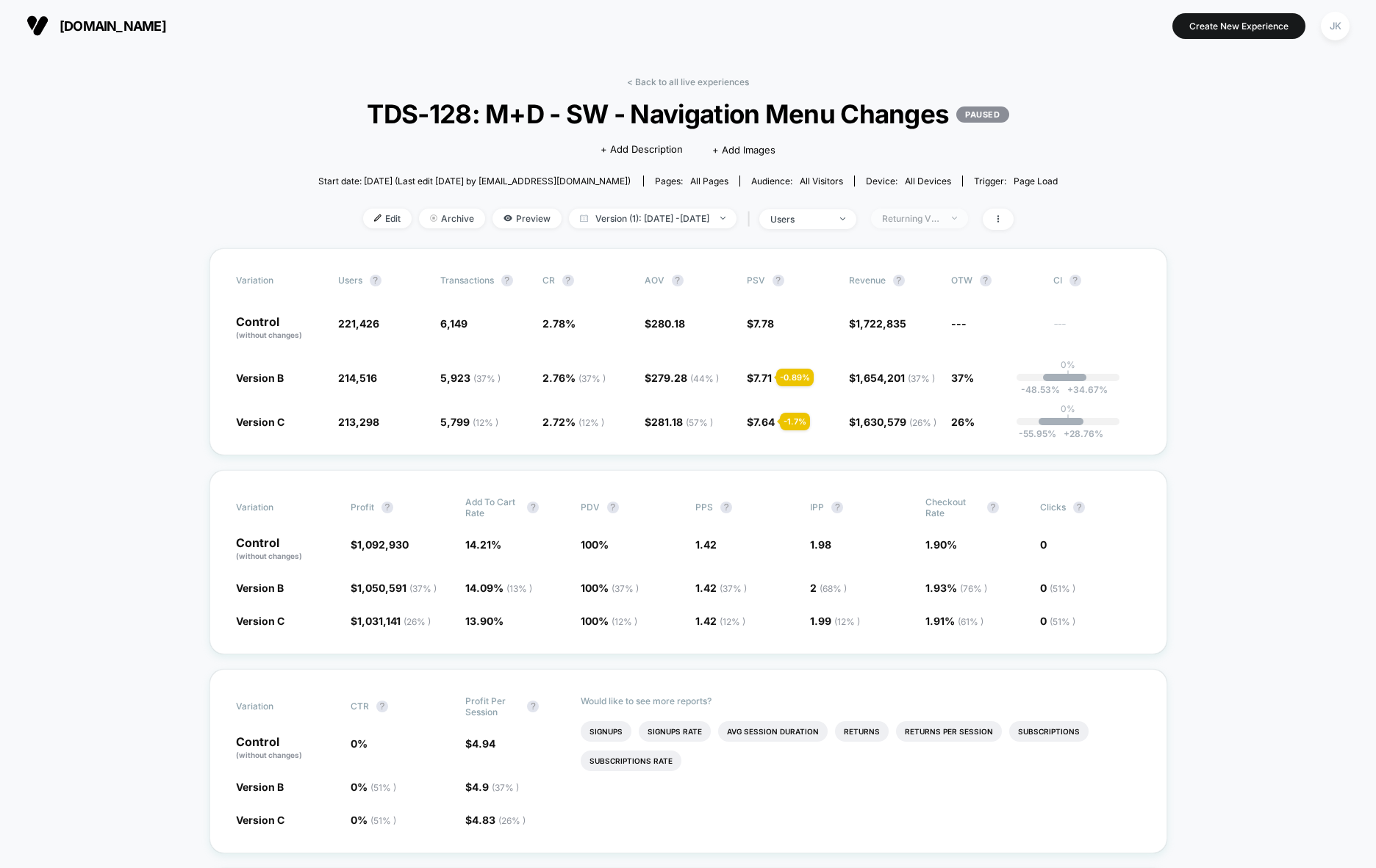
click at [923, 229] on span "Returning Visitors" at bounding box center [919, 218] width 97 height 20
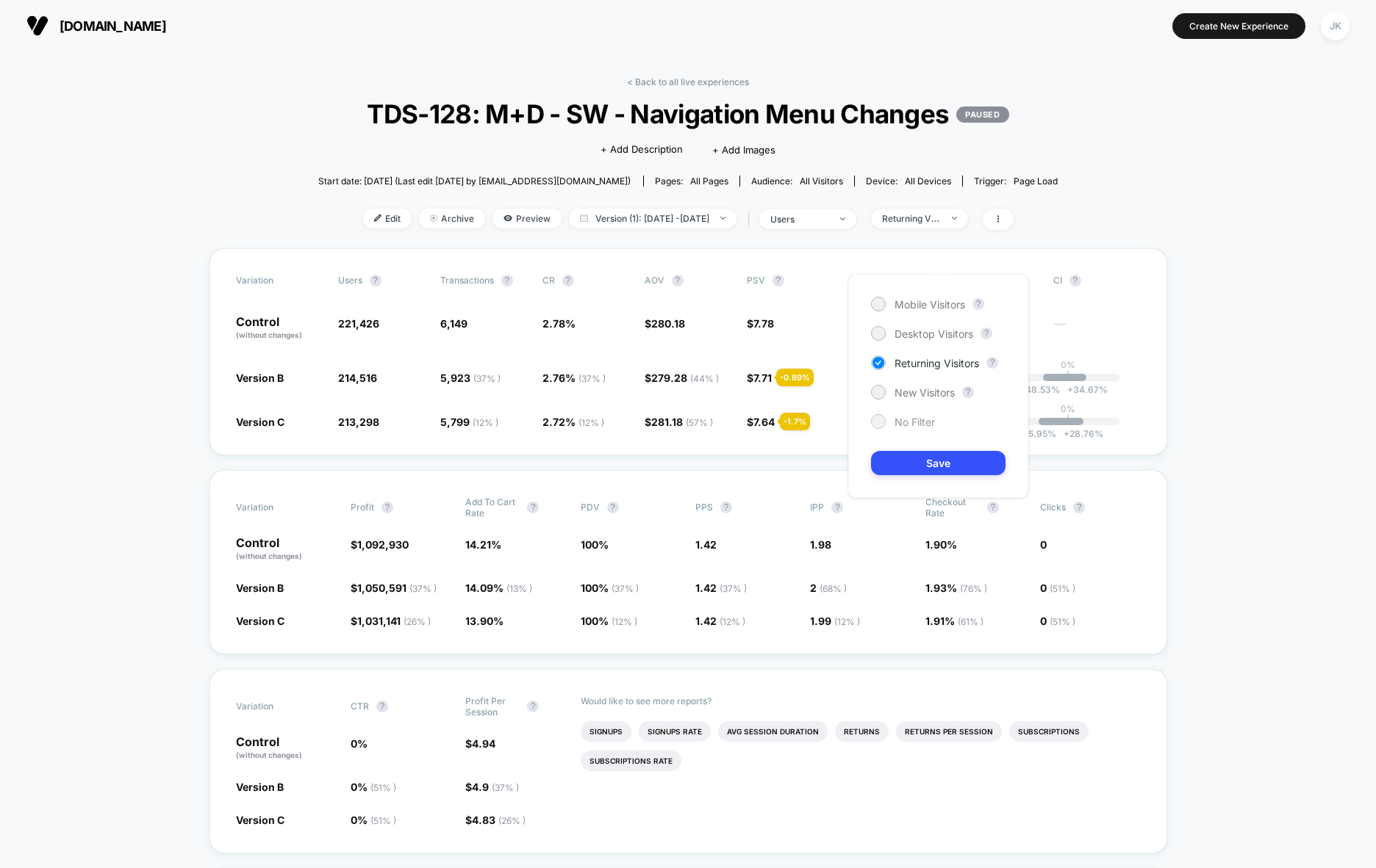
click at [899, 427] on span "No Filter" at bounding box center [914, 422] width 40 height 12
click at [902, 462] on button "Save" at bounding box center [938, 463] width 134 height 25
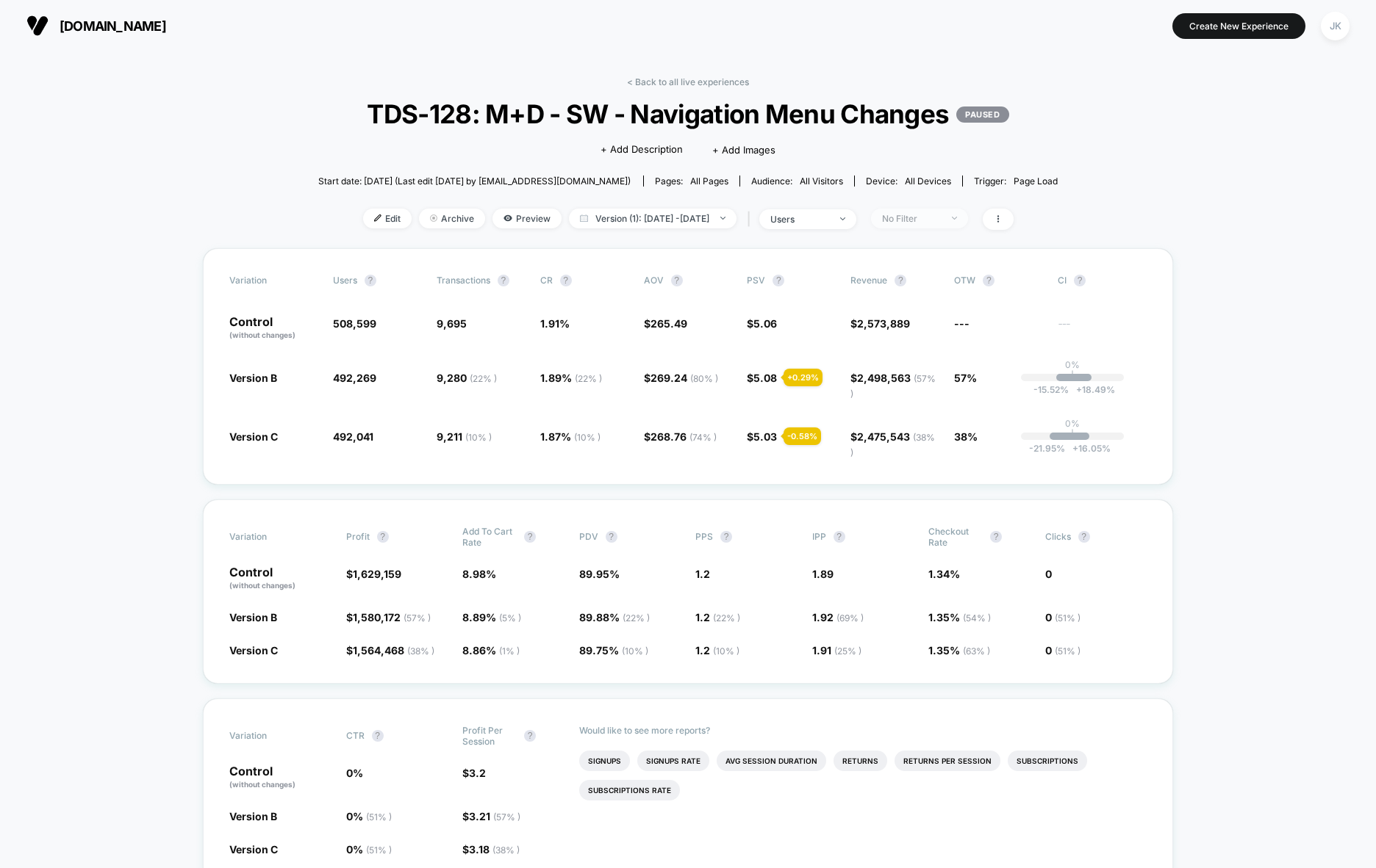
click at [941, 224] on div "No Filter" at bounding box center [912, 218] width 59 height 11
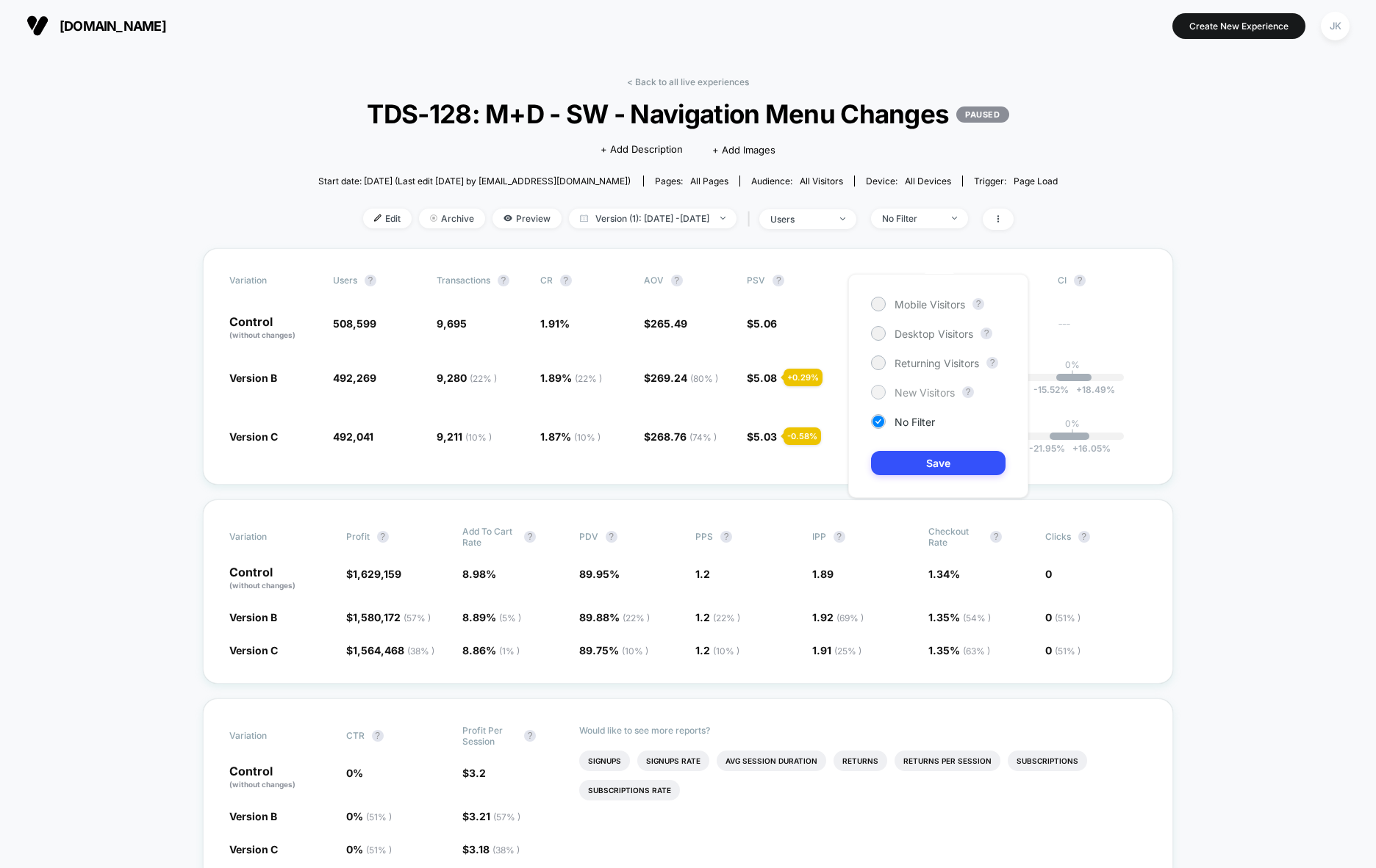
click at [926, 387] on span "New Visitors" at bounding box center [925, 392] width 61 height 12
click at [935, 457] on button "Save" at bounding box center [938, 463] width 134 height 25
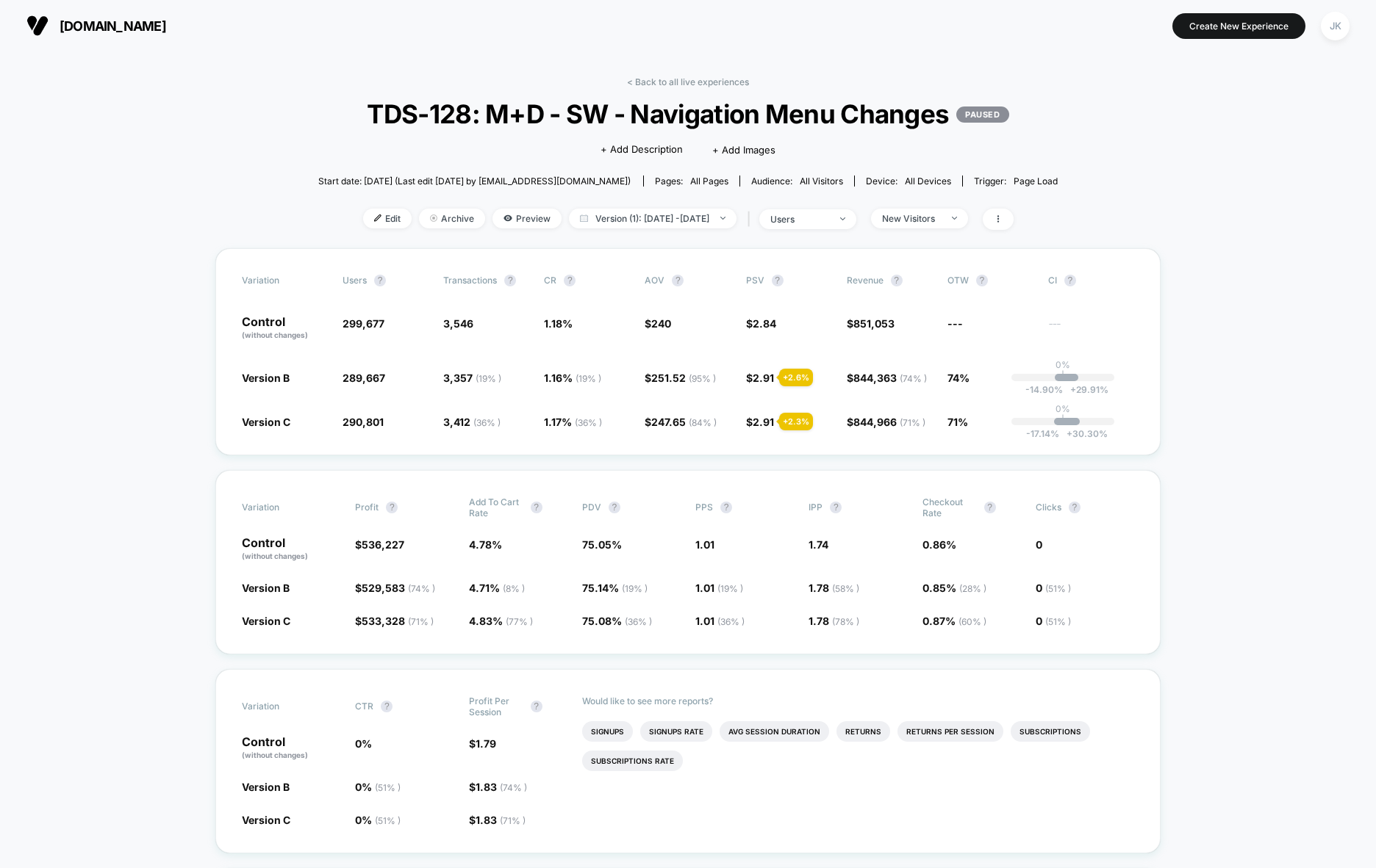
click at [829, 229] on span "users" at bounding box center [808, 219] width 97 height 20
click at [821, 341] on span "Sessions with impressions" at bounding box center [820, 335] width 124 height 12
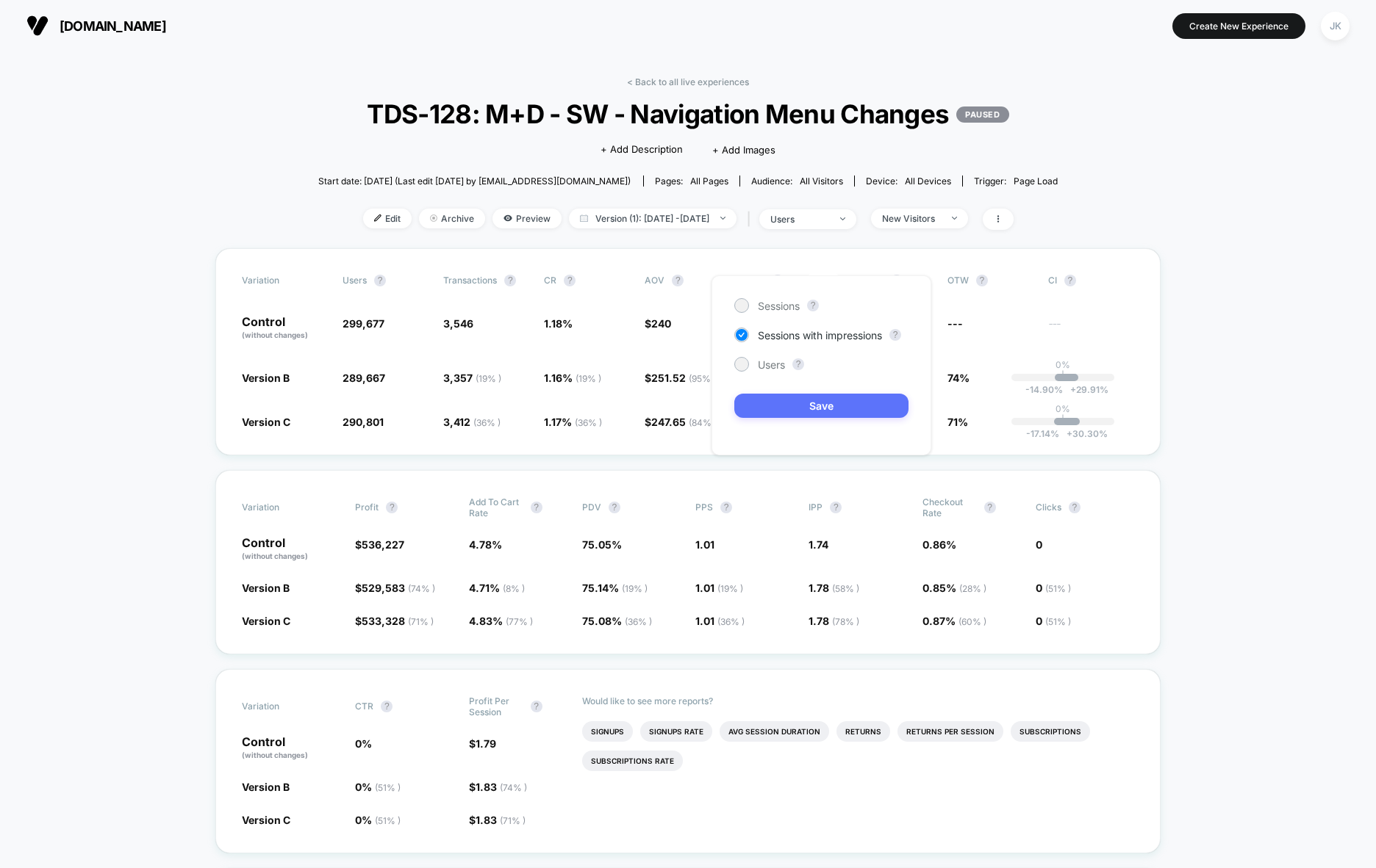
click at [842, 409] on button "Save" at bounding box center [821, 406] width 174 height 25
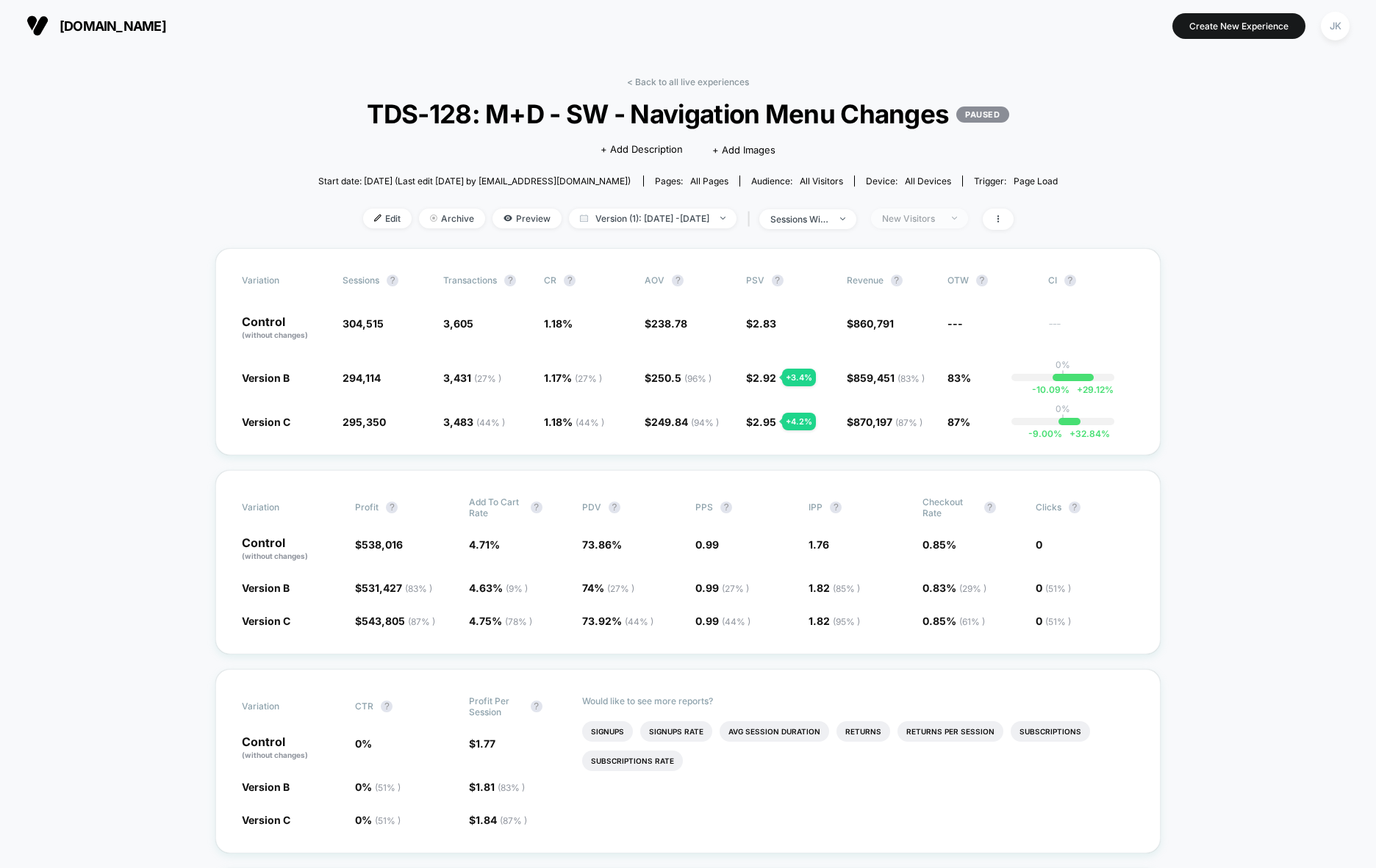
click at [914, 224] on div "New Visitors" at bounding box center [912, 218] width 59 height 11
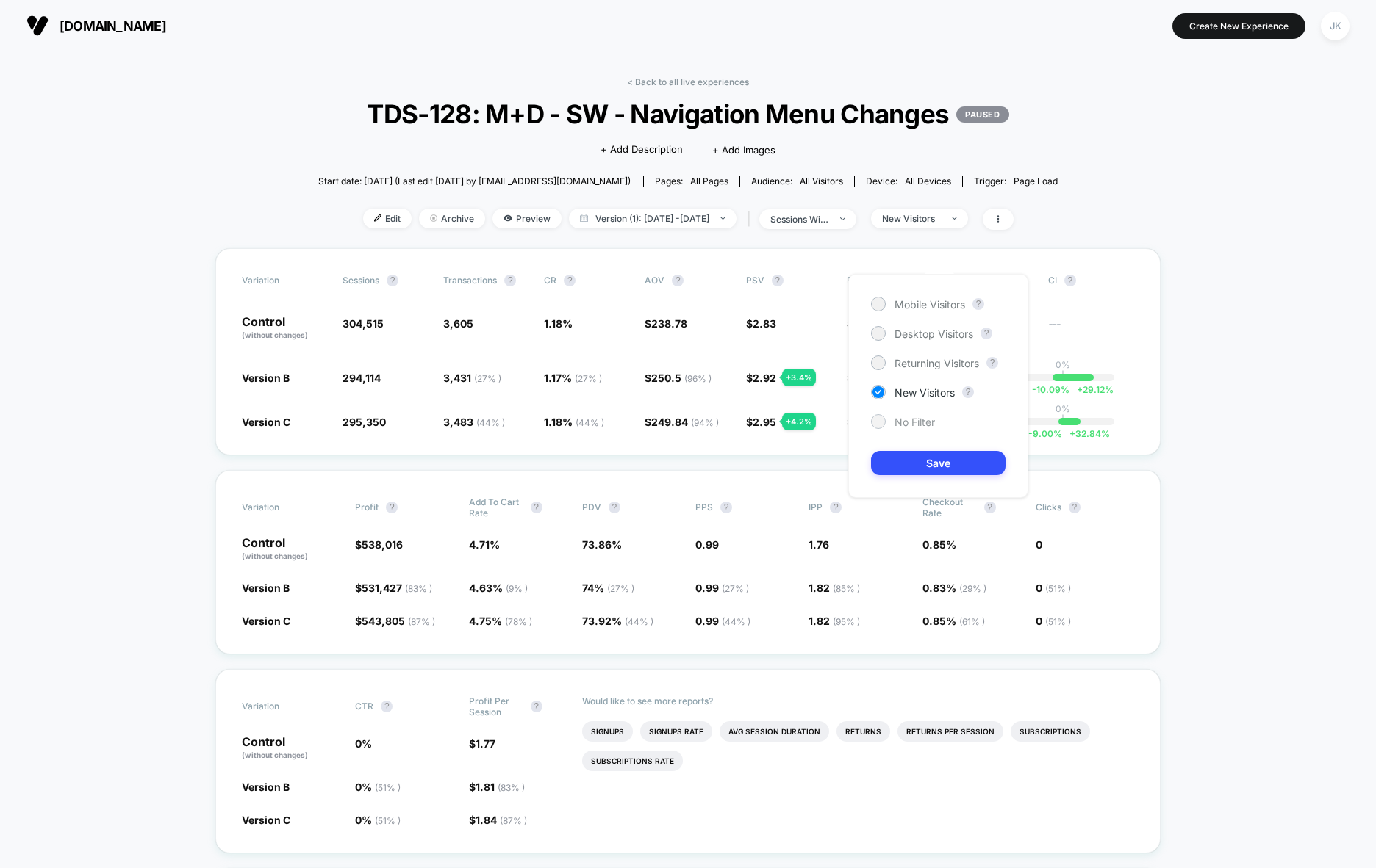
click at [902, 417] on span "No Filter" at bounding box center [914, 422] width 40 height 12
click at [920, 464] on button "Save" at bounding box center [938, 463] width 134 height 25
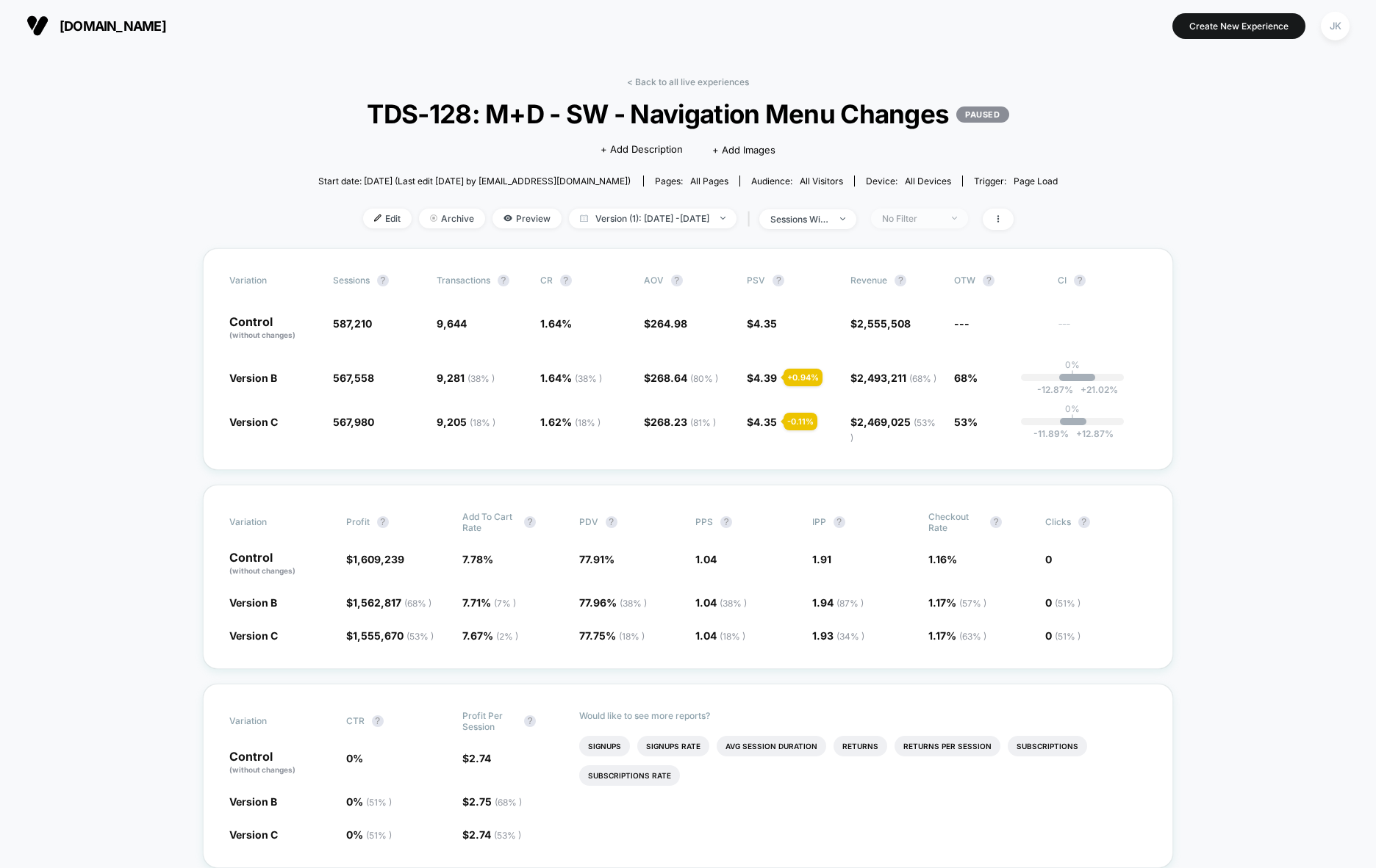
click at [908, 229] on span "No Filter" at bounding box center [919, 218] width 97 height 20
click at [921, 393] on span "New Visitors" at bounding box center [925, 392] width 61 height 12
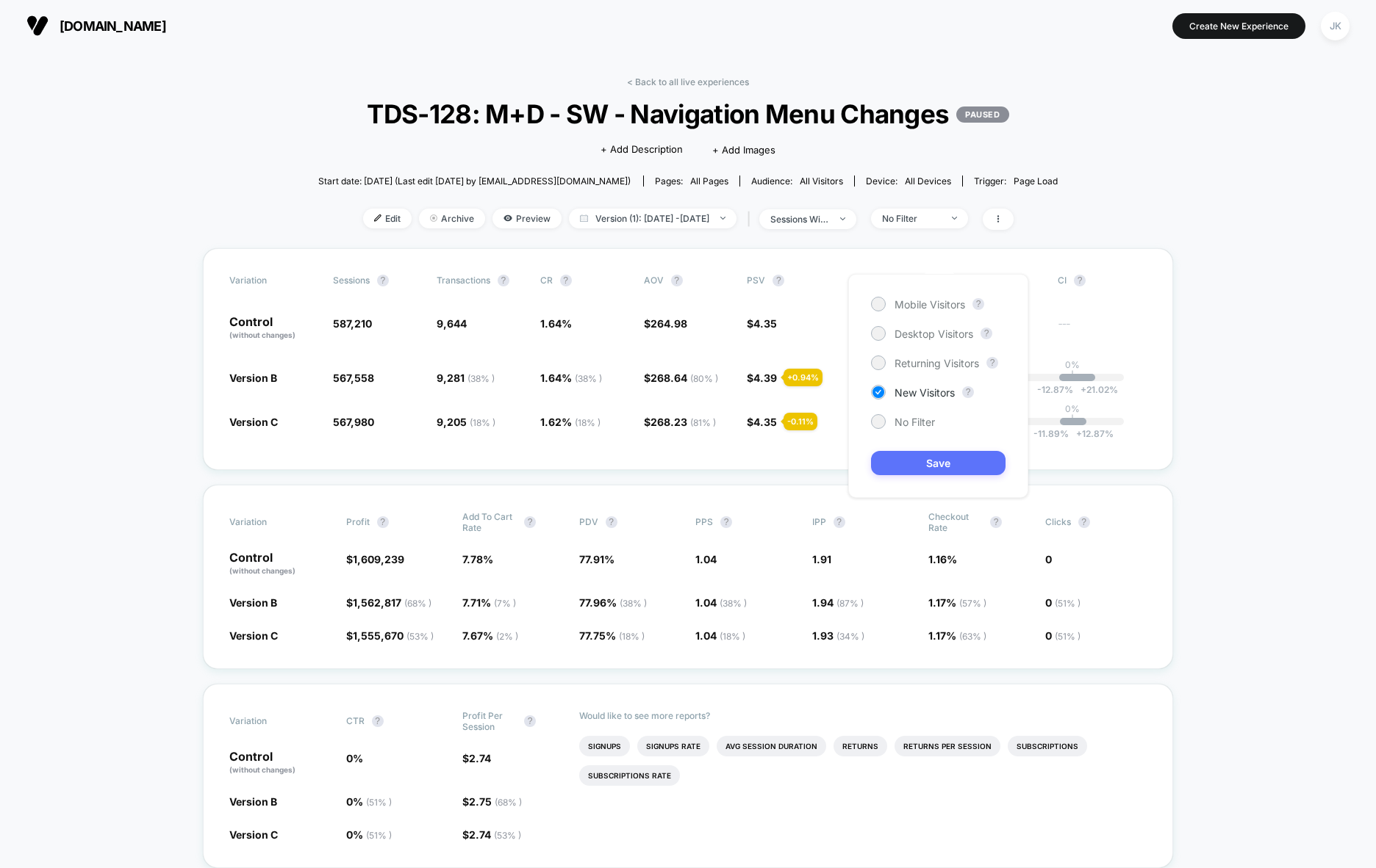
click at [921, 459] on button "Save" at bounding box center [938, 463] width 134 height 25
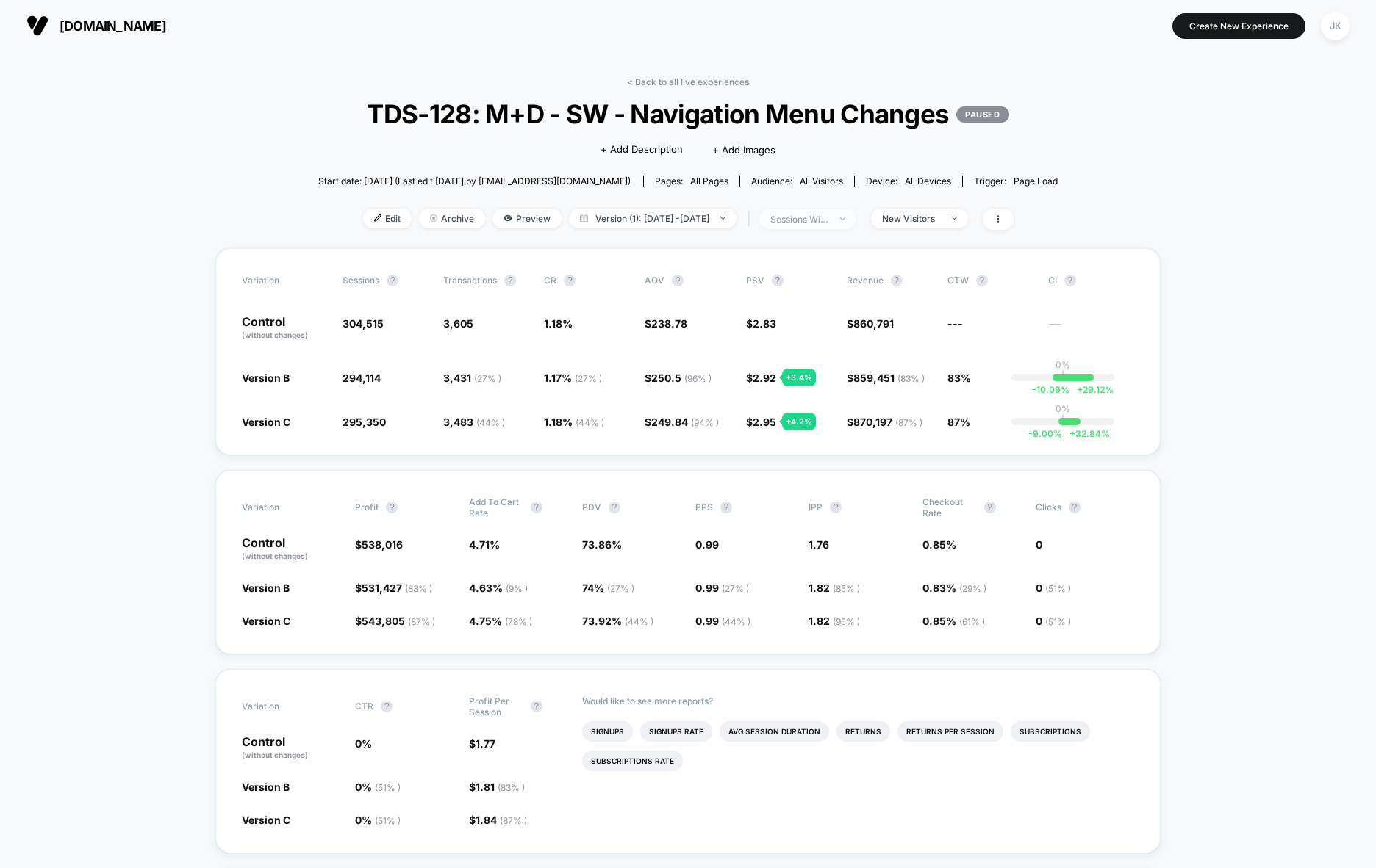
click at [845, 221] on img at bounding box center [842, 219] width 5 height 3
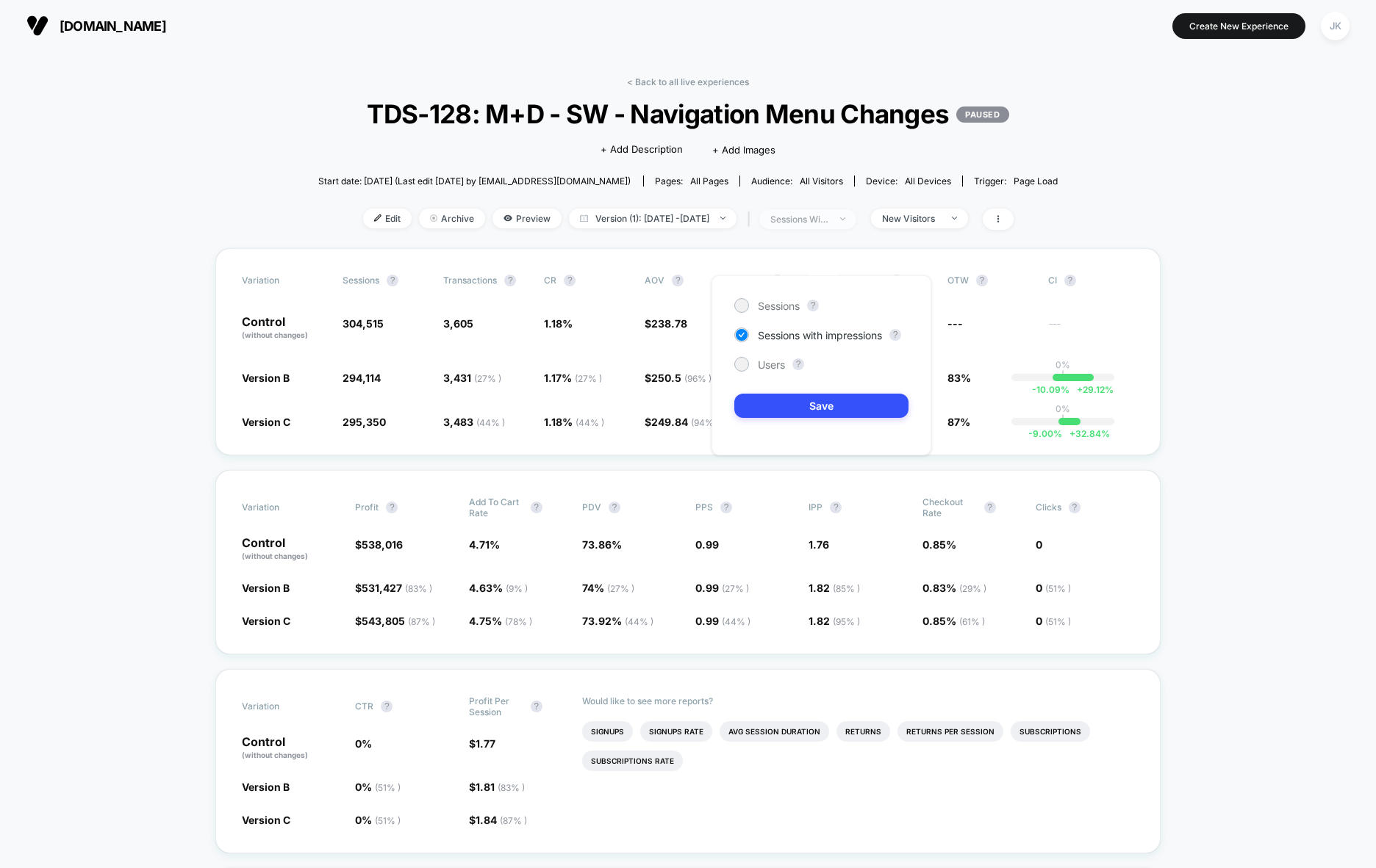
click at [845, 221] on img at bounding box center [842, 219] width 5 height 3
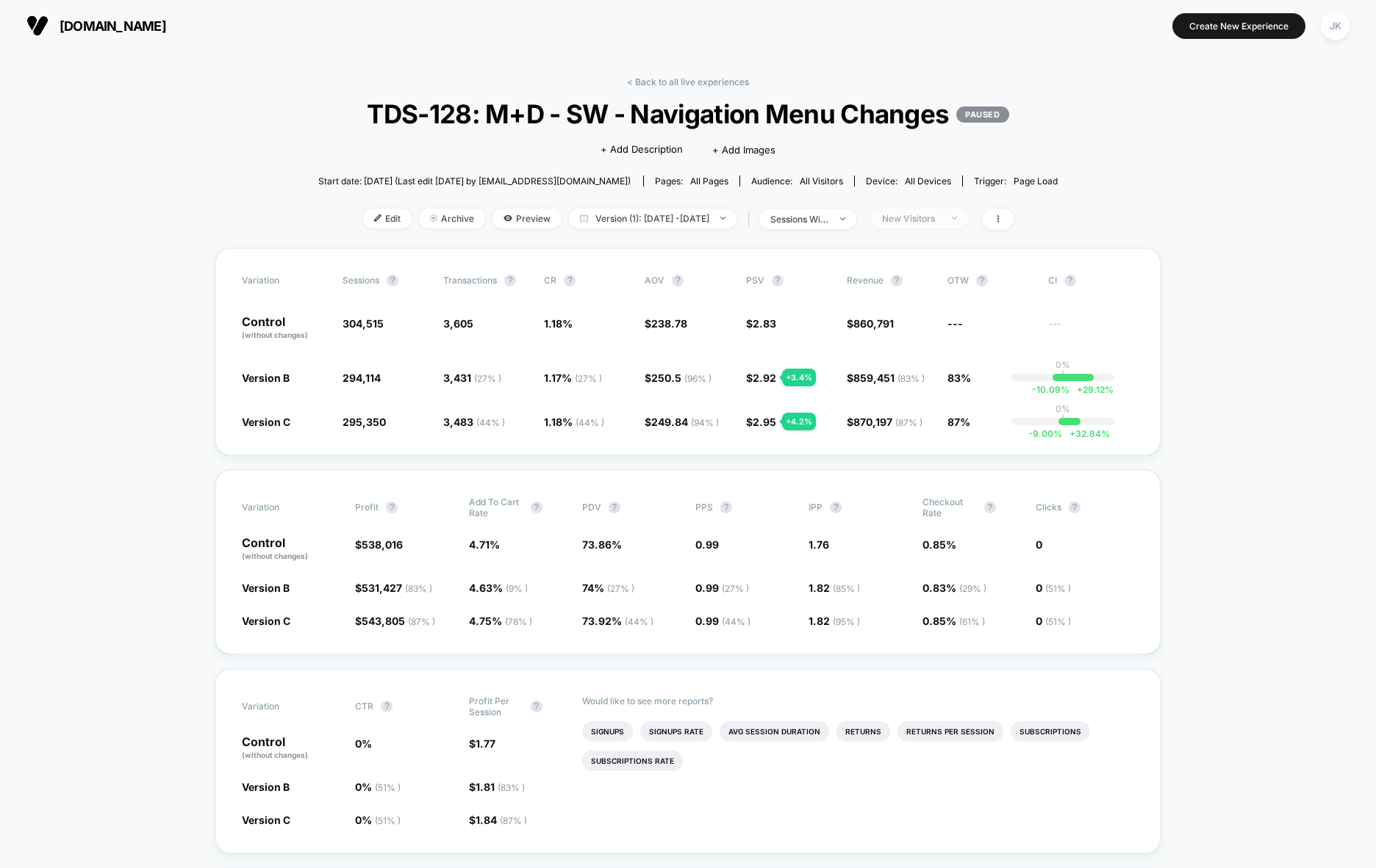
click at [941, 224] on div "New Visitors" at bounding box center [912, 218] width 59 height 11
click at [892, 391] on div "New Visitors" at bounding box center [912, 392] width 83 height 15
click at [883, 303] on div at bounding box center [877, 303] width 11 height 11
click at [930, 465] on button "Save" at bounding box center [938, 463] width 134 height 25
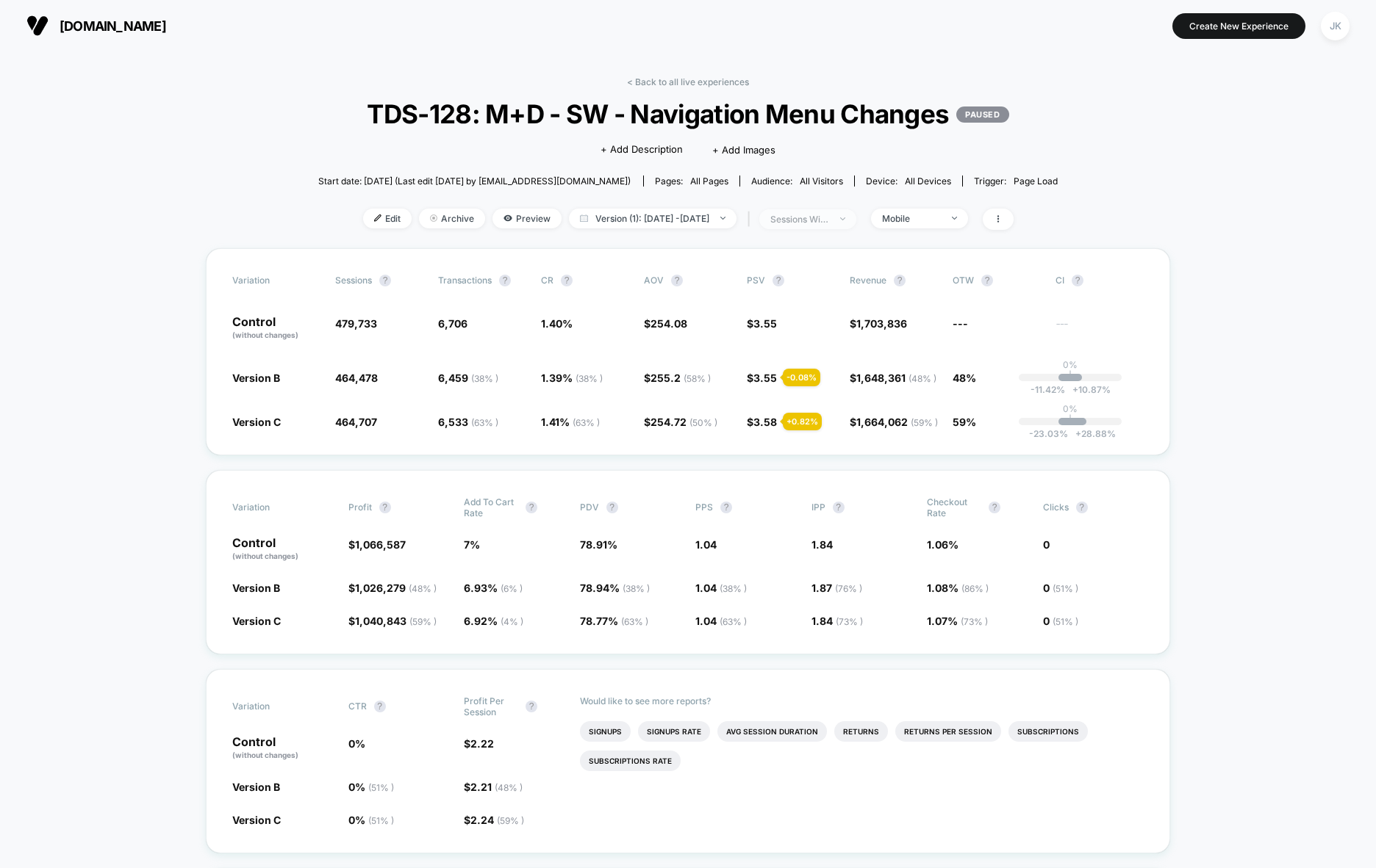
click at [825, 225] on div "sessions with impression" at bounding box center [800, 219] width 59 height 11
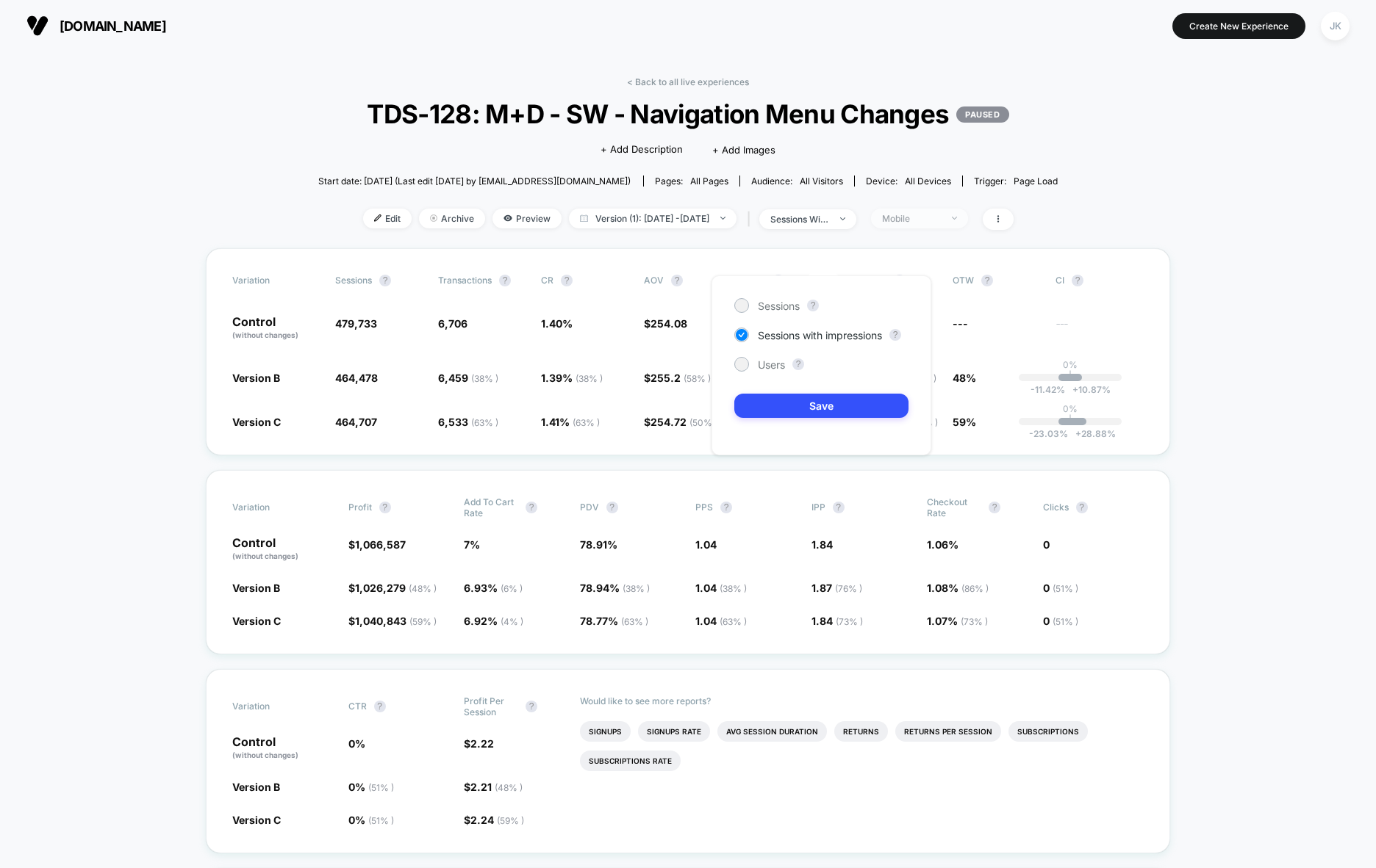
click at [931, 229] on span "Mobile" at bounding box center [919, 218] width 97 height 20
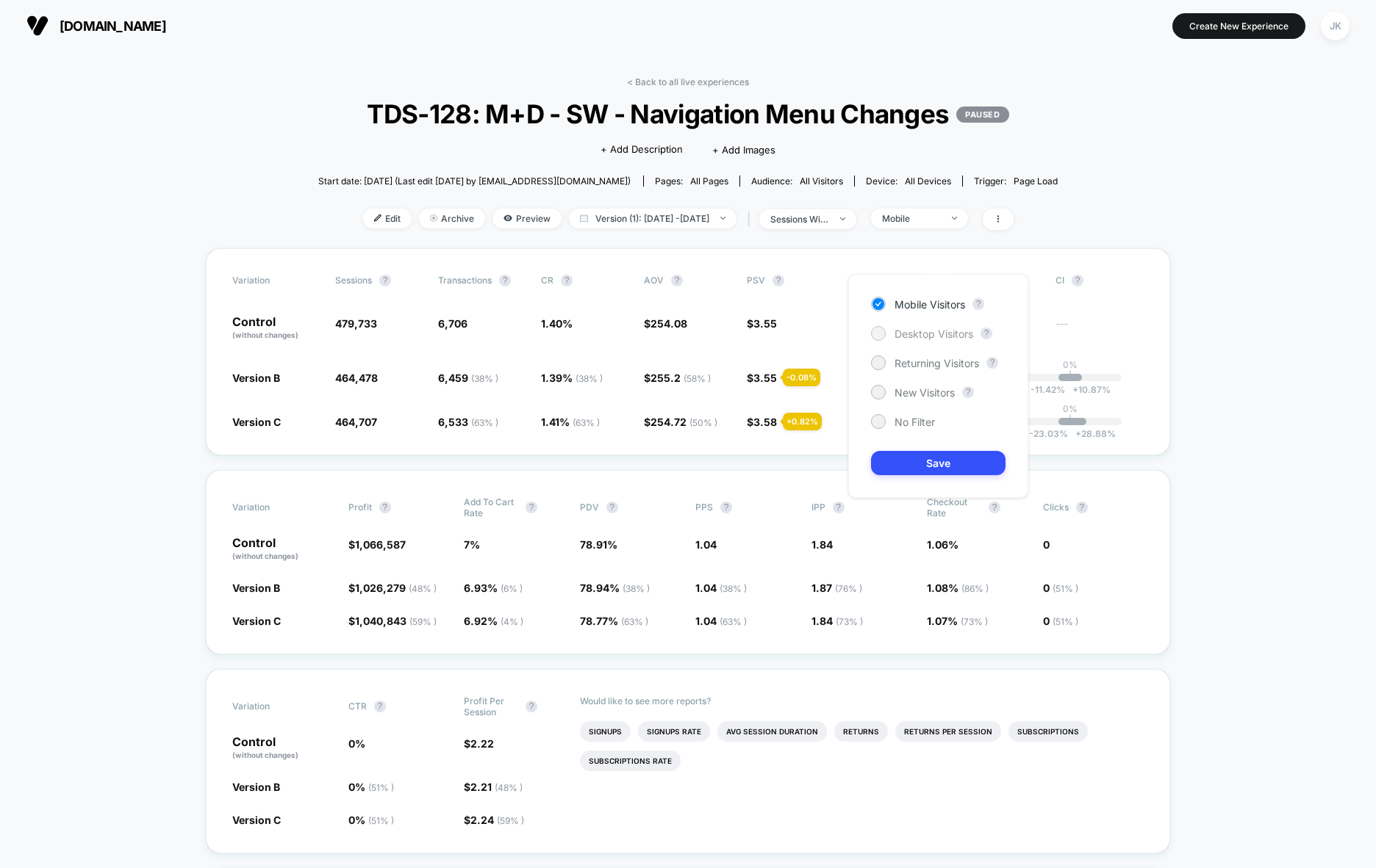
click at [932, 338] on span "Desktop Visitors" at bounding box center [934, 333] width 78 height 12
click at [928, 461] on button "Save" at bounding box center [938, 463] width 134 height 25
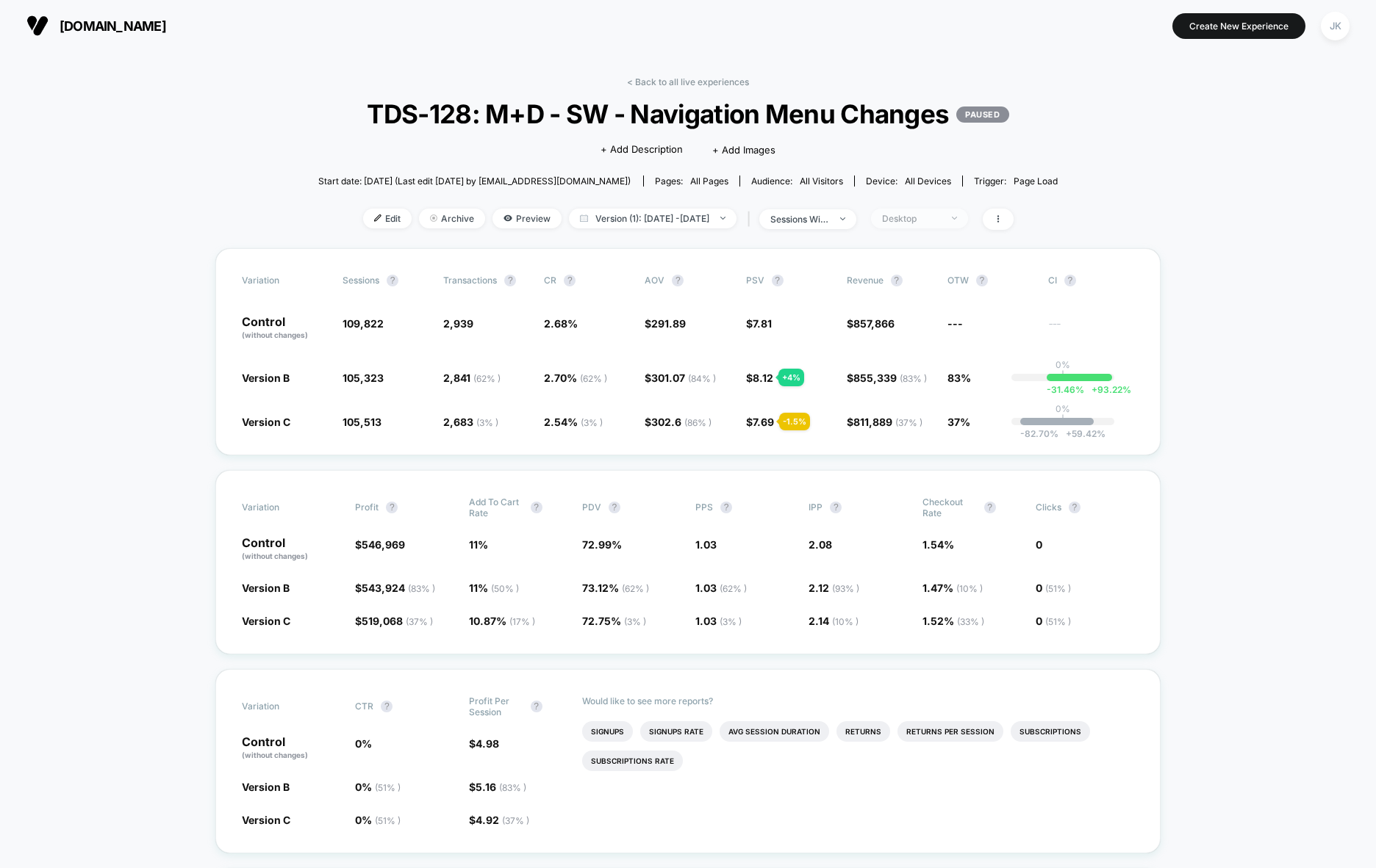
click at [938, 224] on div "Desktop" at bounding box center [912, 218] width 59 height 11
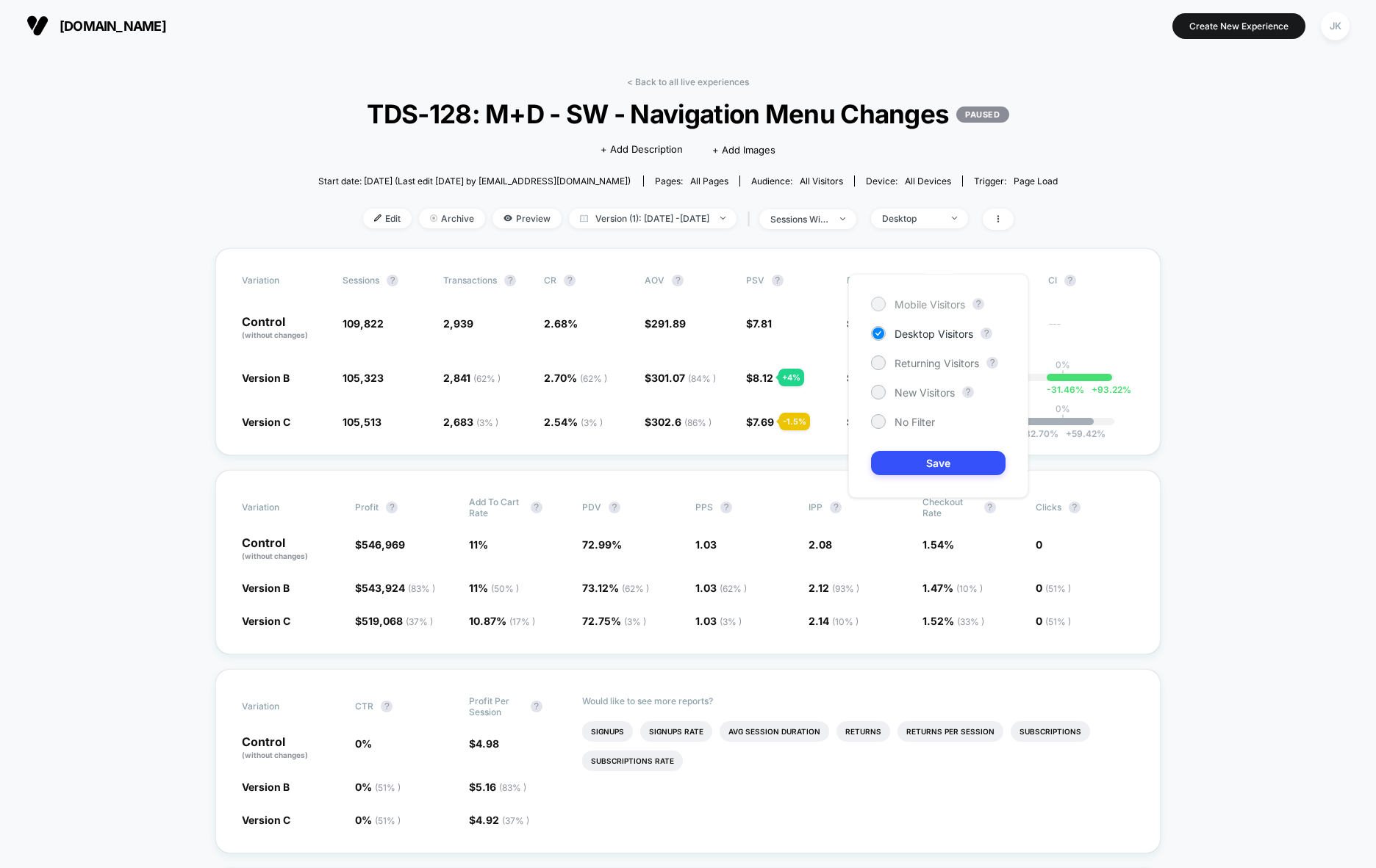
click at [894, 306] on span "Mobile Visitors" at bounding box center [930, 304] width 70 height 12
drag, startPoint x: 949, startPoint y: 462, endPoint x: 1008, endPoint y: 459, distance: 59.1
click at [950, 462] on button "Save" at bounding box center [938, 463] width 134 height 25
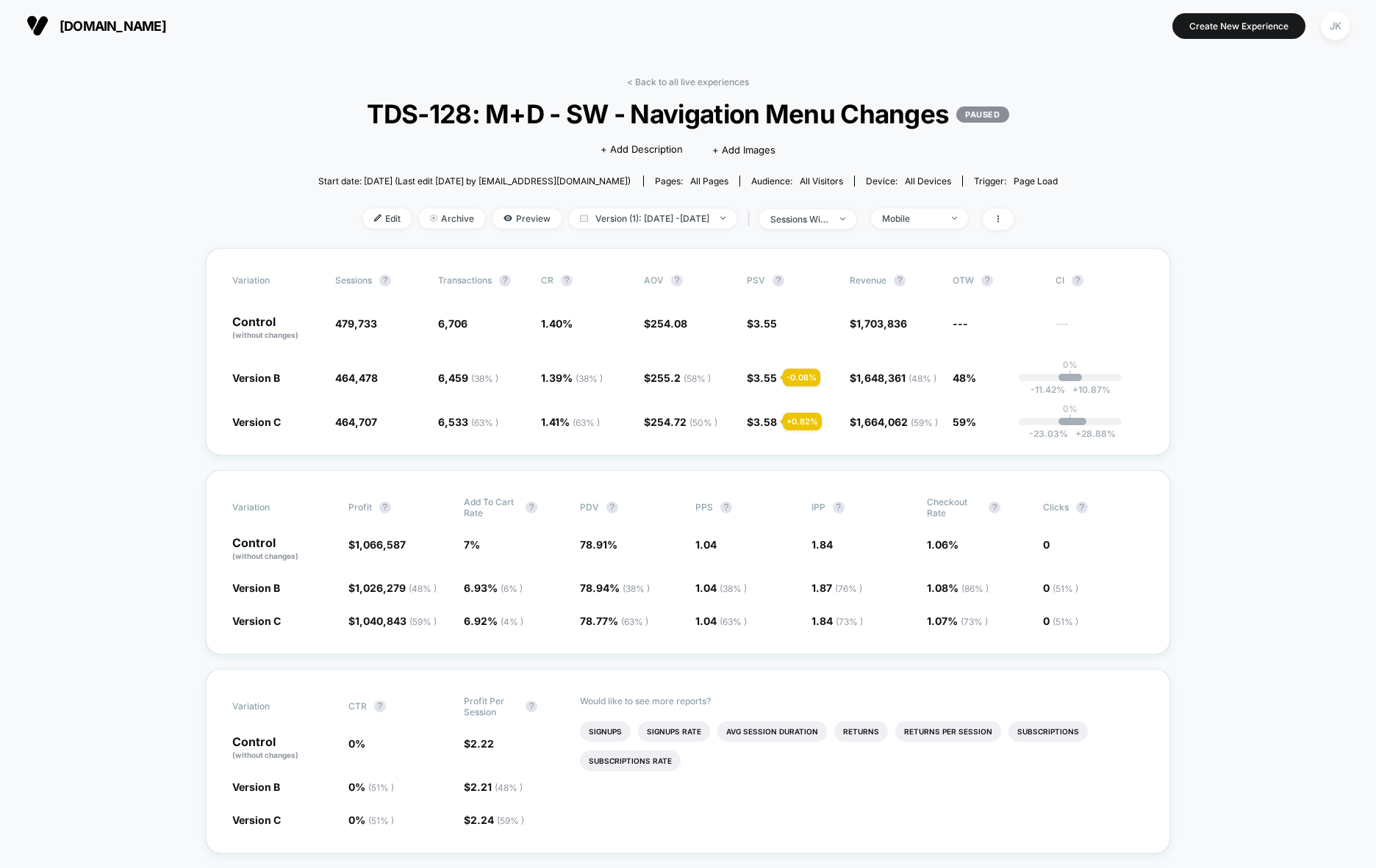
click at [931, 238] on div "< Back to all live experiences TDS-128: M+D - SW - Navigation Menu Changes PAUS…" at bounding box center [688, 162] width 740 height 172
click at [930, 224] on div "Mobile" at bounding box center [912, 218] width 59 height 11
click at [917, 333] on span "Desktop Visitors" at bounding box center [934, 333] width 78 height 12
click at [947, 461] on button "Save" at bounding box center [938, 463] width 134 height 25
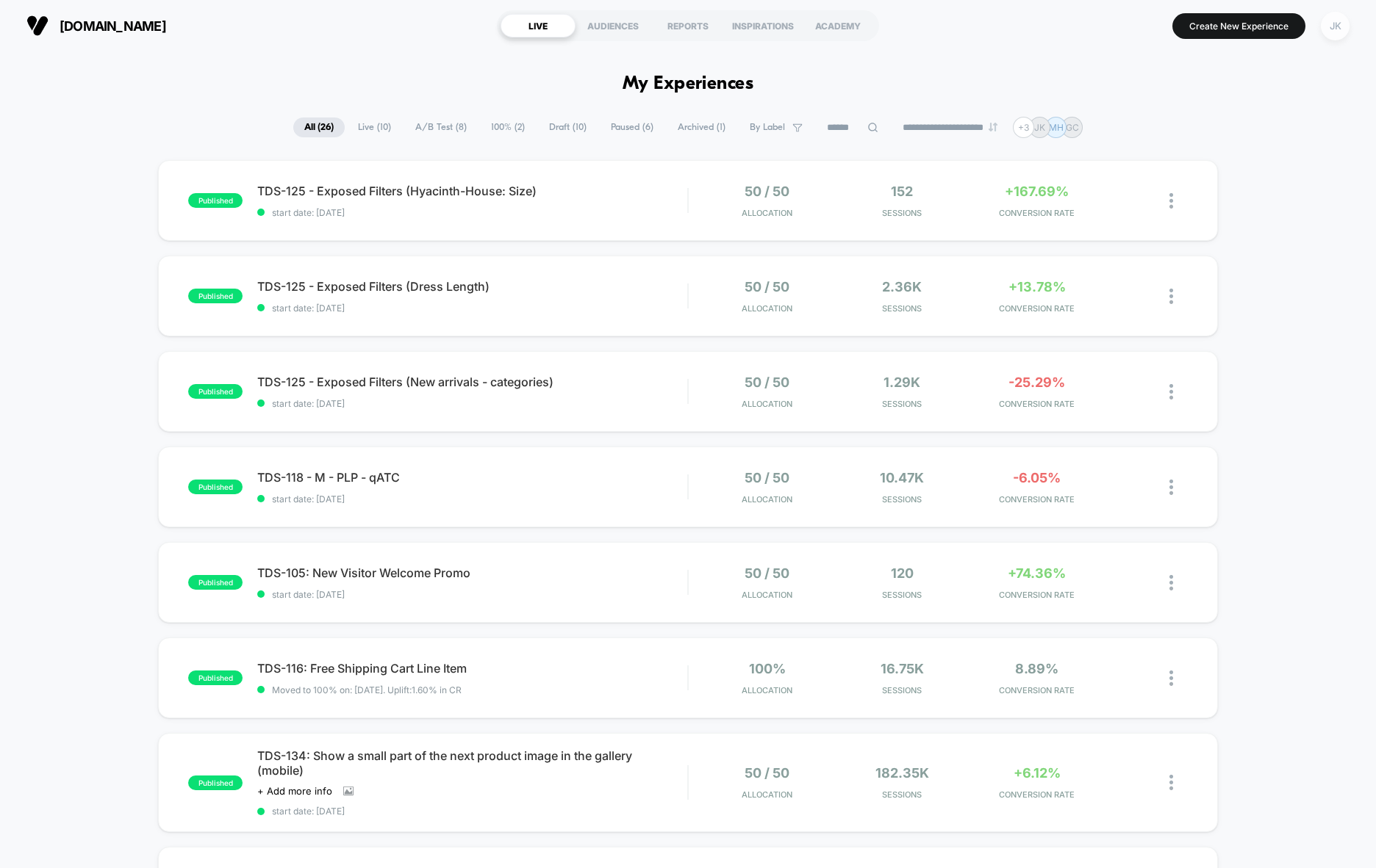
click at [1344, 30] on div "JK" at bounding box center [1334, 25] width 29 height 29
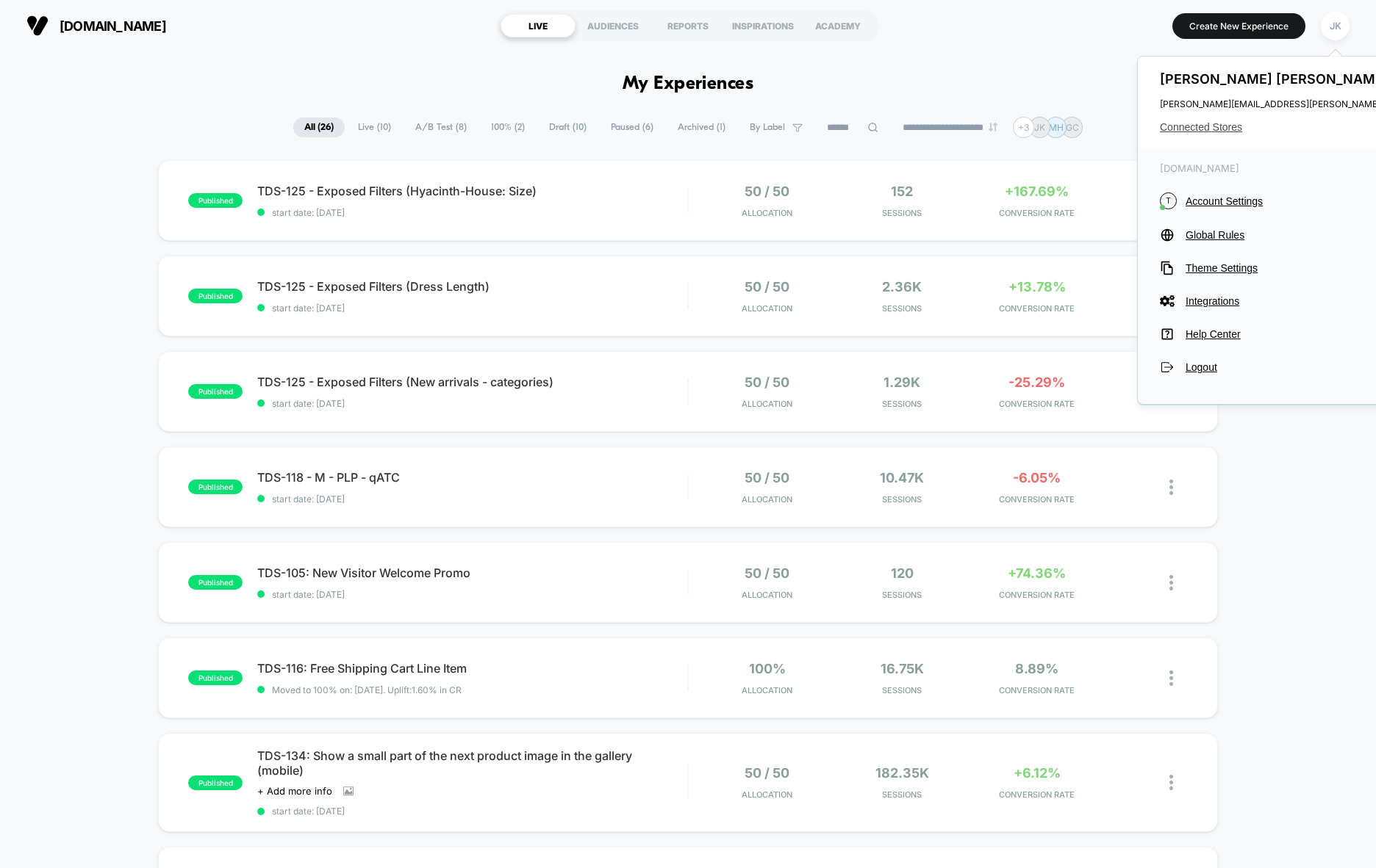
click at [1217, 124] on span "Connected Stores" at bounding box center [1305, 127] width 292 height 11
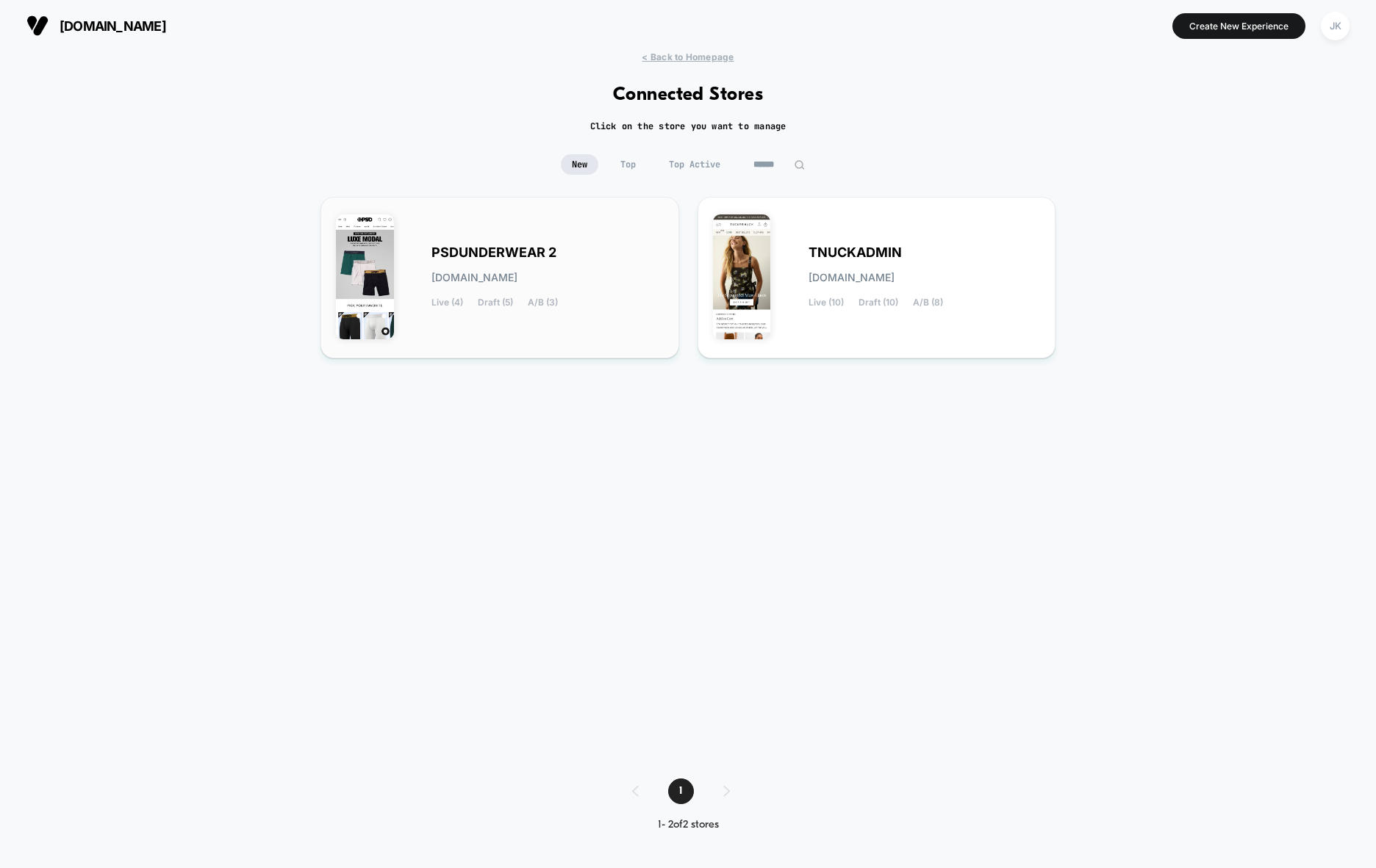
click at [634, 251] on div "PSDUNDERWEAR 2 [DOMAIN_NAME] Live (4) Draft (5) A/B (3)" at bounding box center [548, 278] width 232 height 60
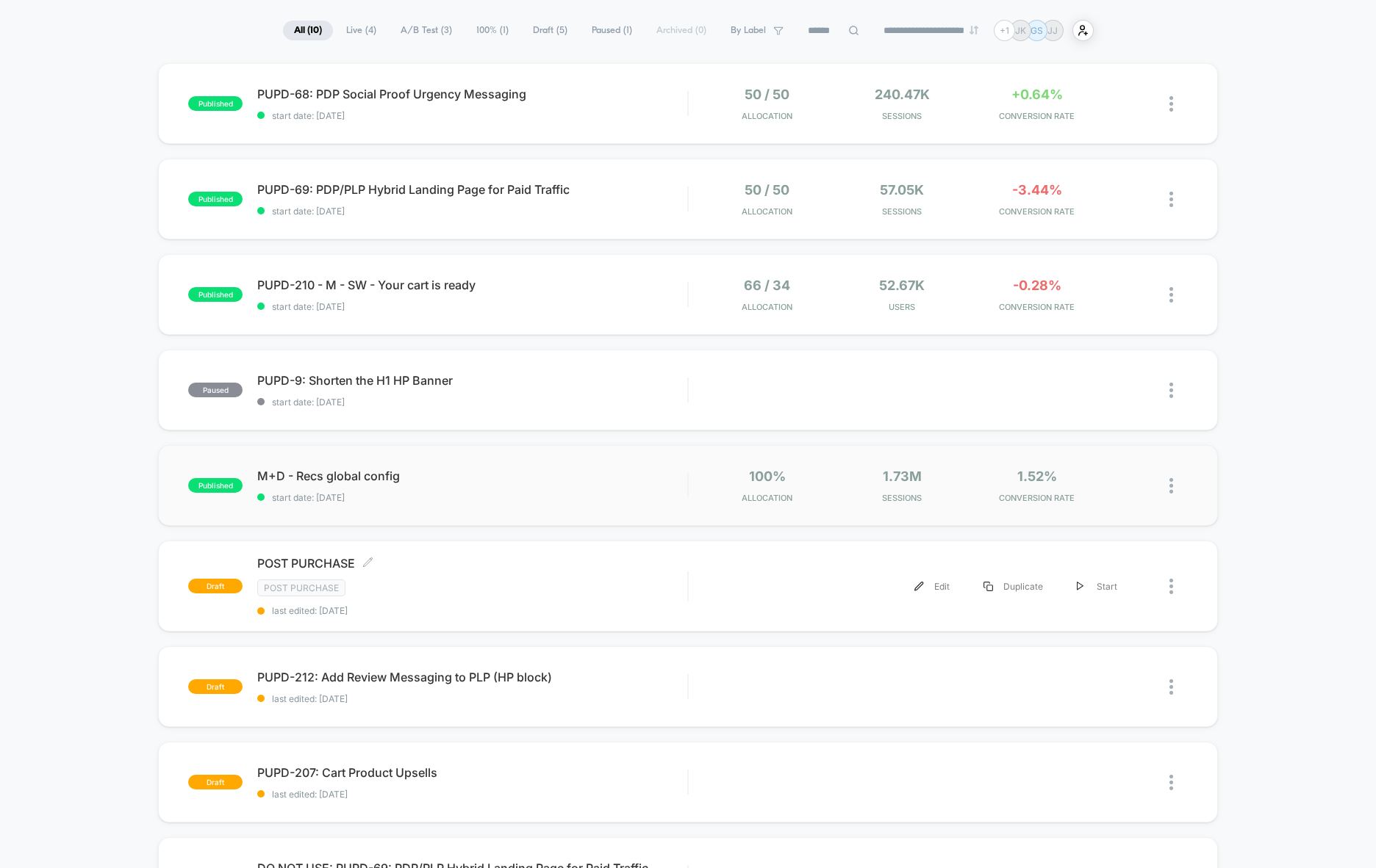
scroll to position [25, 0]
